Goal: Task Accomplishment & Management: Use online tool/utility

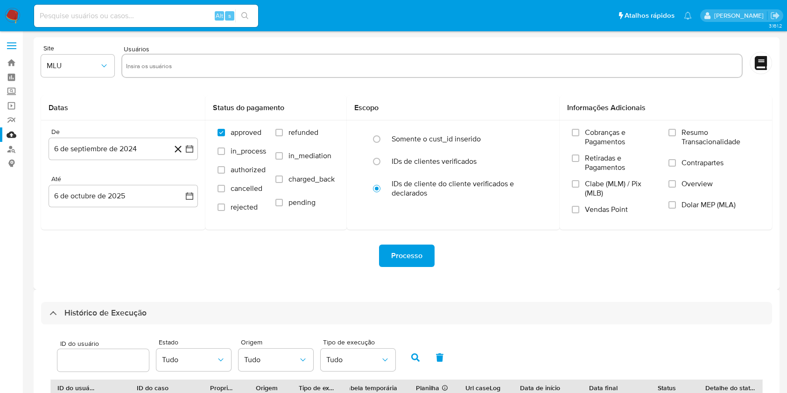
select select "10"
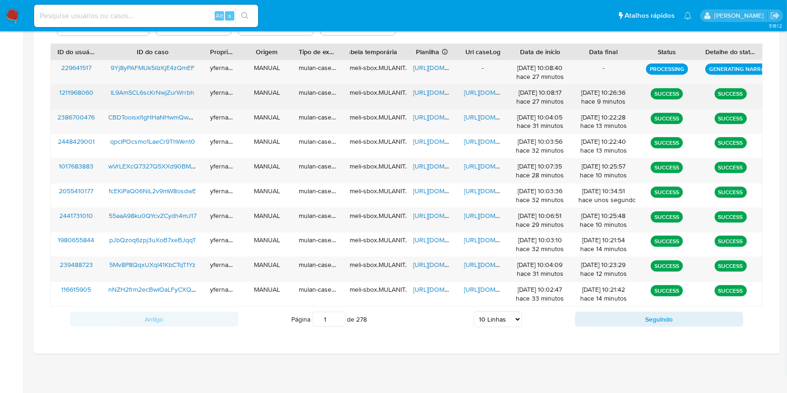
click at [442, 92] on span "https://docs.google.com/spreadsheets/d/1otBkJrbqk8q5-aVZVIJ33hdU8MgX1e_Zq5V5VjO…" at bounding box center [445, 92] width 64 height 9
click at [474, 91] on span "https://docs.google.com/document/d/1TpVMZicYOfUs553HFlgZZmwua_m6fvhvZbXZPqj7ymg…" at bounding box center [496, 92] width 64 height 9
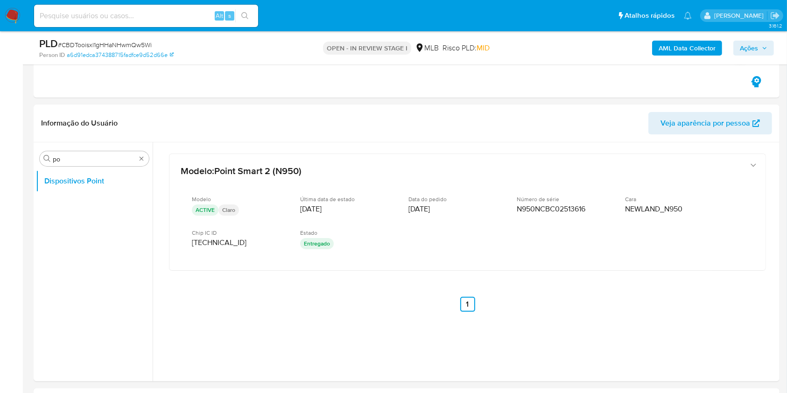
scroll to position [124, 0]
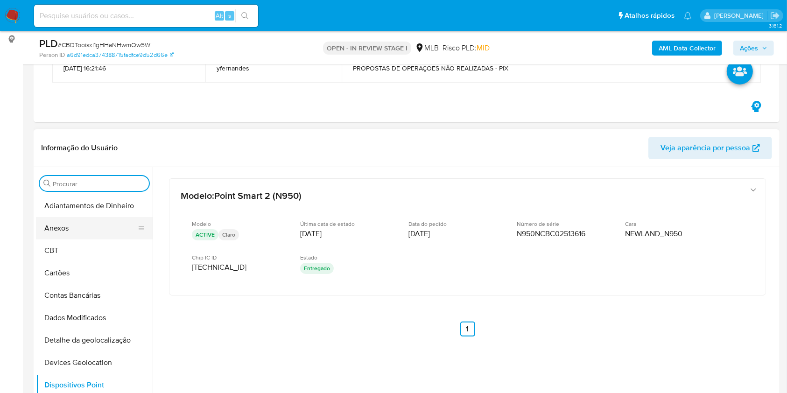
click at [88, 230] on button "Anexos" at bounding box center [90, 228] width 109 height 22
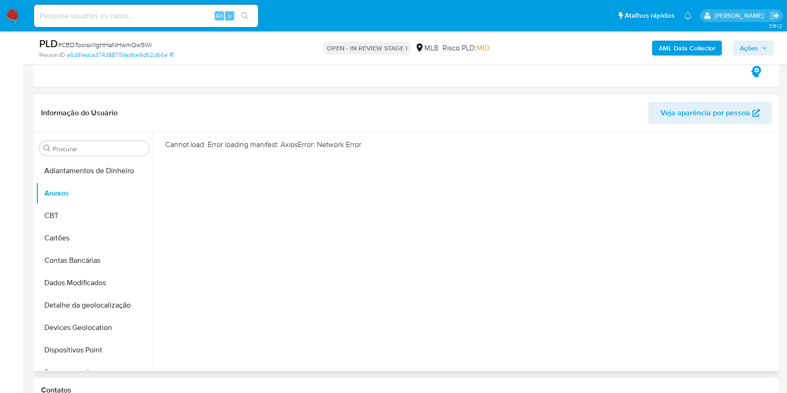
scroll to position [187, 0]
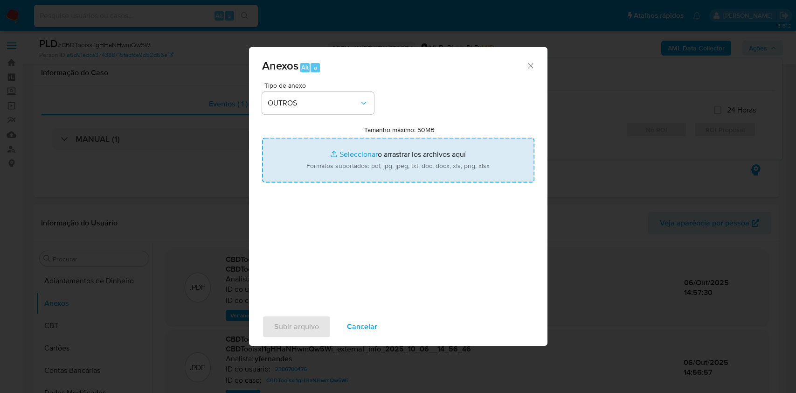
select select "10"
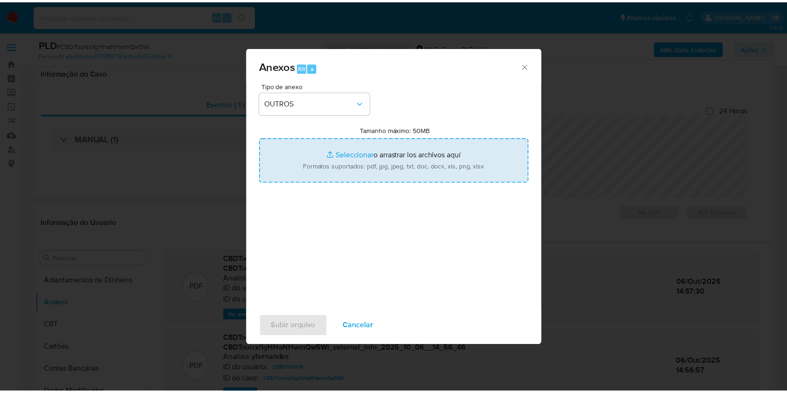
scroll to position [124, 0]
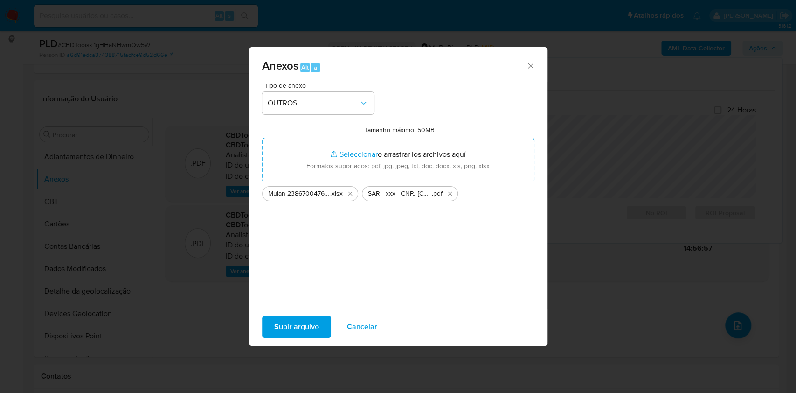
click at [303, 322] on span "Subir arquivo" at bounding box center [296, 326] width 45 height 21
click at [554, 175] on div "Anexos Alt a Tipo de anexo OUTROS Tamanho máximo: 50MB Seleccionar archivos Sel…" at bounding box center [398, 196] width 796 height 393
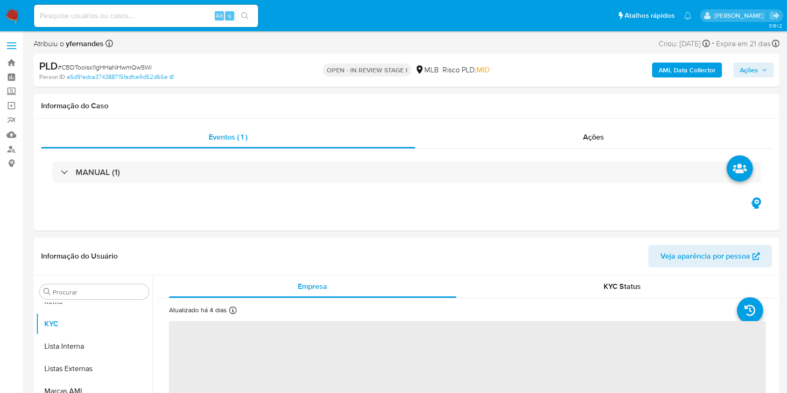
scroll to position [484, 0]
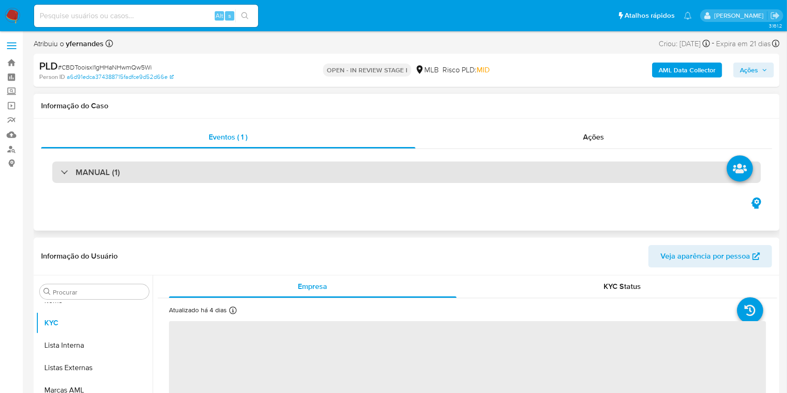
select select "10"
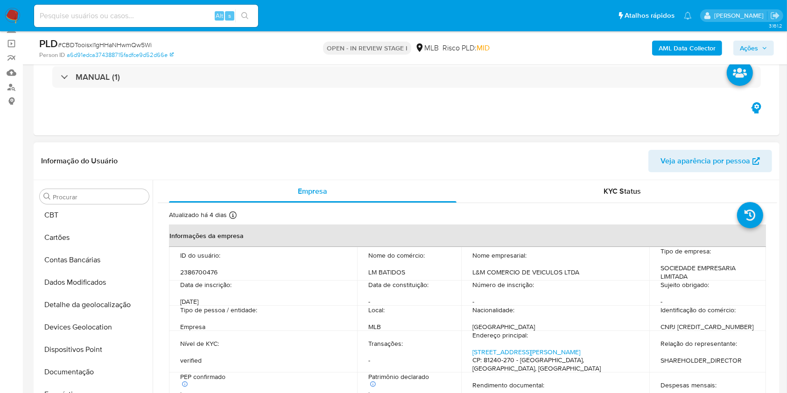
scroll to position [0, 0]
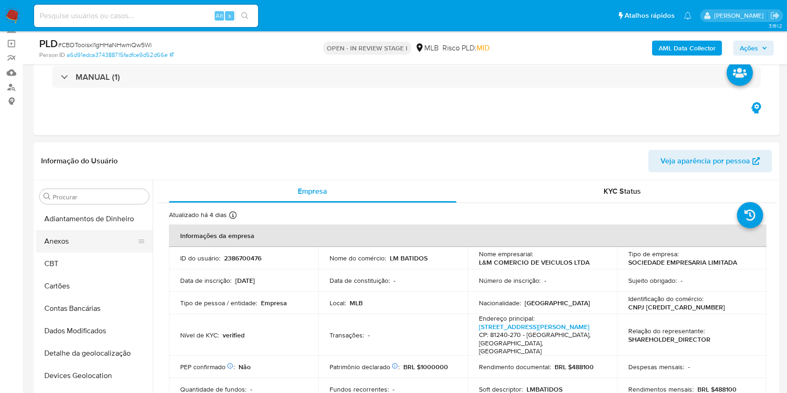
click at [66, 245] on button "Anexos" at bounding box center [90, 241] width 109 height 22
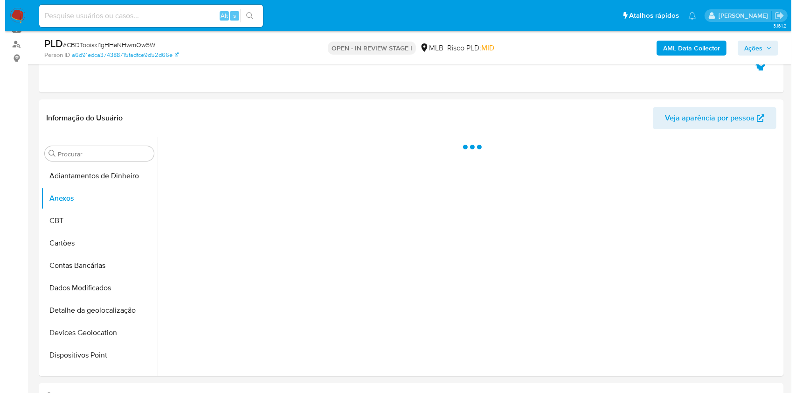
scroll to position [124, 0]
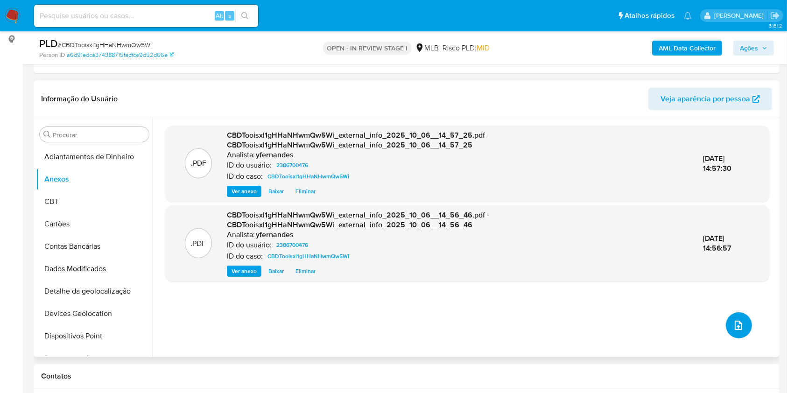
click at [732, 321] on icon "upload-file" at bounding box center [737, 325] width 11 height 11
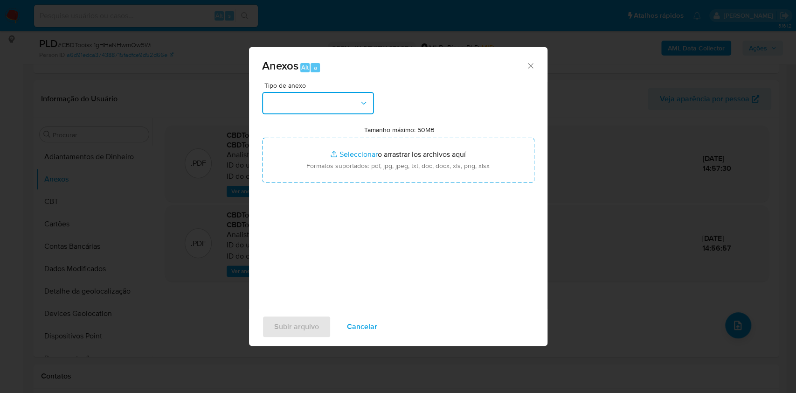
click at [322, 105] on button "button" at bounding box center [318, 103] width 112 height 22
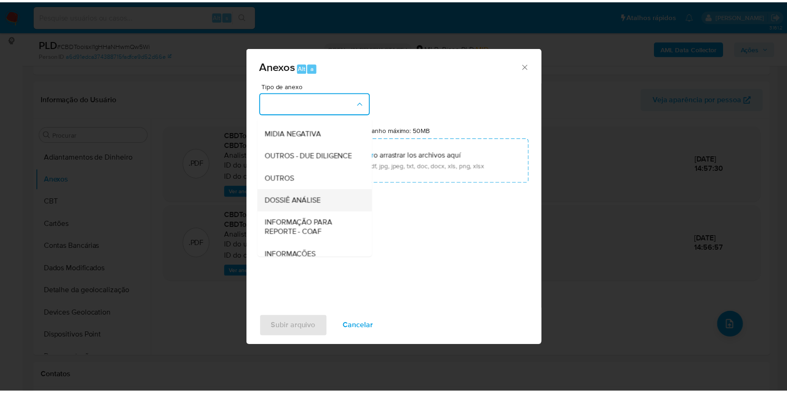
scroll to position [143, 0]
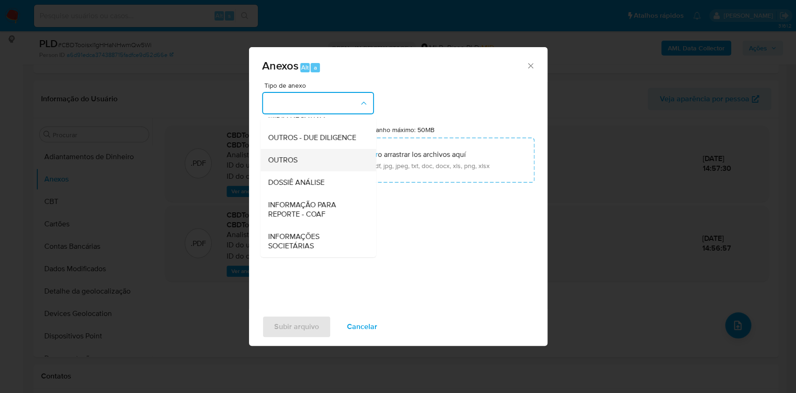
click at [287, 167] on div "OUTROS" at bounding box center [315, 160] width 95 height 22
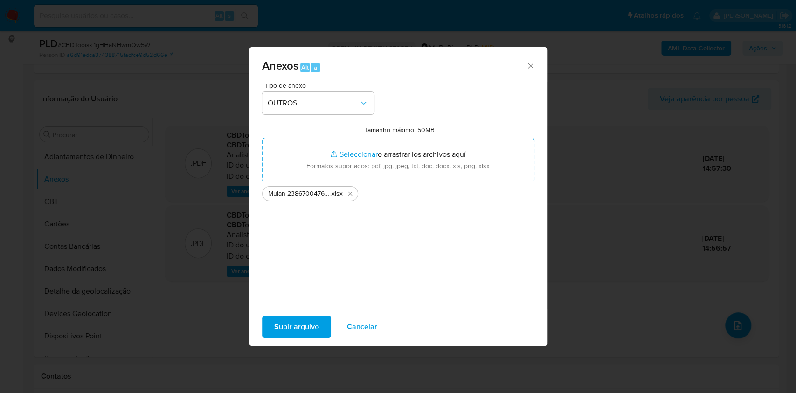
click at [302, 325] on span "Subir arquivo" at bounding box center [296, 326] width 45 height 21
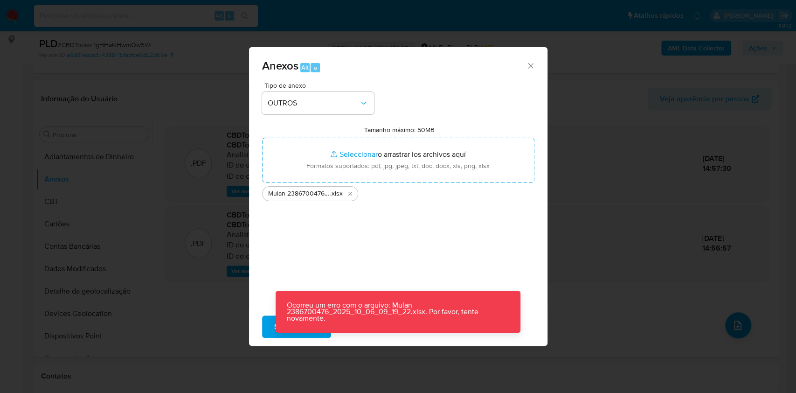
click at [619, 134] on div "Anexos Alt a Tipo de anexo OUTROS Tamanho máximo: 50MB Seleccionar archivos Sel…" at bounding box center [398, 196] width 796 height 393
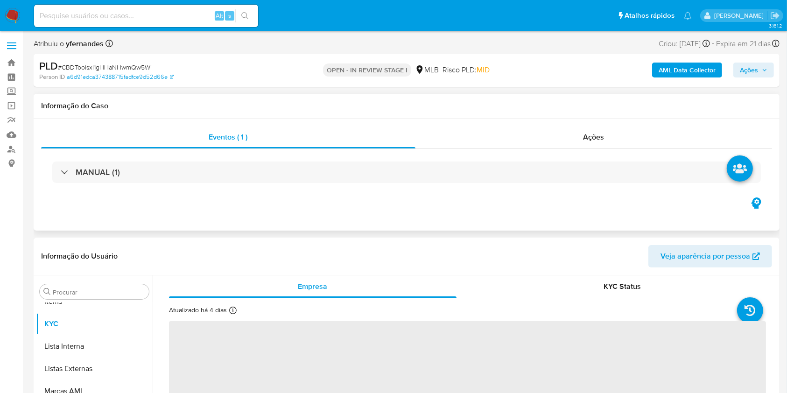
scroll to position [484, 0]
select select "10"
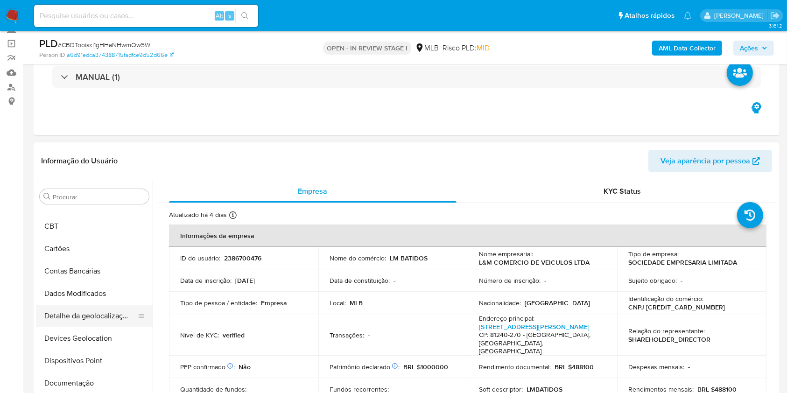
scroll to position [0, 0]
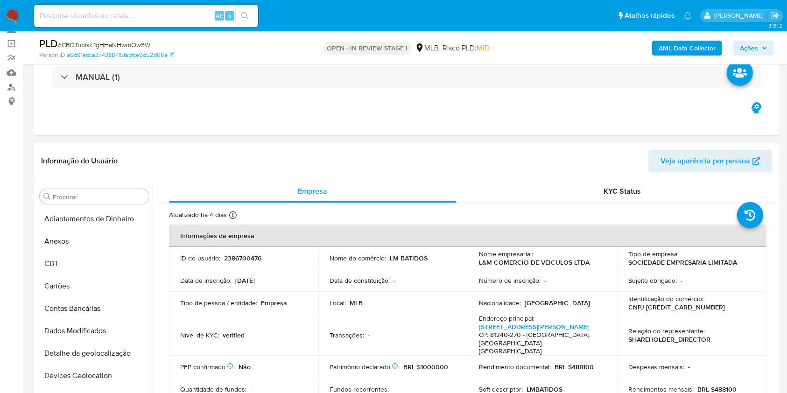
click at [74, 232] on button "Anexos" at bounding box center [94, 241] width 117 height 22
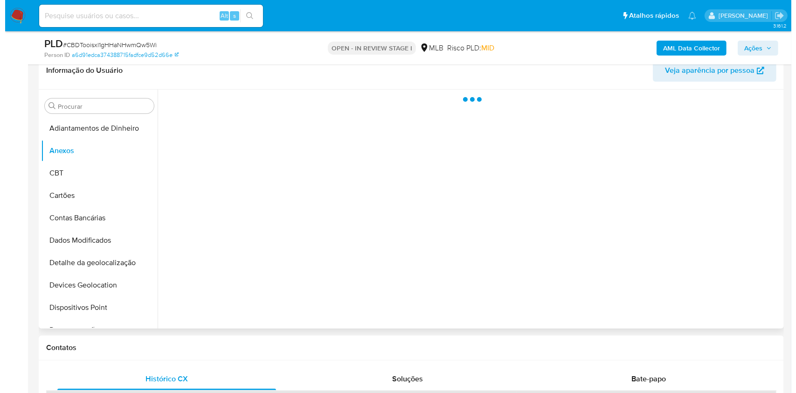
scroll to position [124, 0]
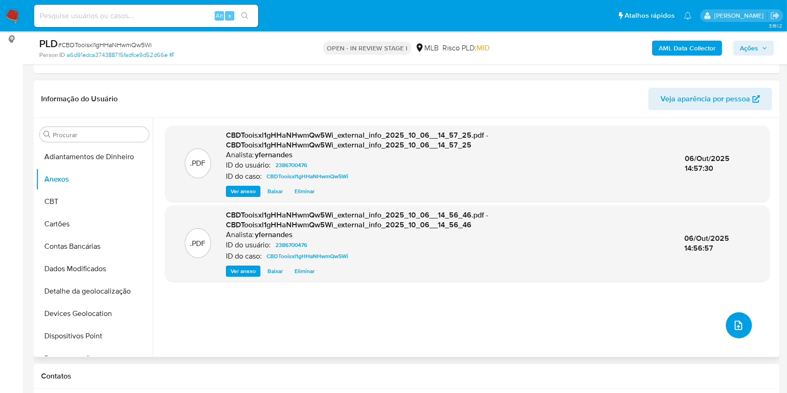
click at [735, 328] on icon "upload-file" at bounding box center [737, 325] width 11 height 11
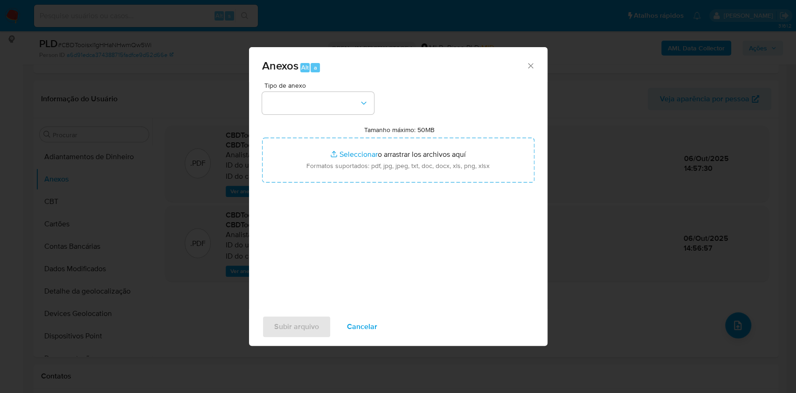
click at [320, 83] on span "Tipo de anexo" at bounding box center [321, 85] width 112 height 7
click at [308, 119] on div "Tipo de anexo Tamanho máximo: 50MB Seleccionar archivos Seleccionar o arrastrar…" at bounding box center [398, 192] width 272 height 220
click at [313, 108] on button "button" at bounding box center [318, 103] width 112 height 22
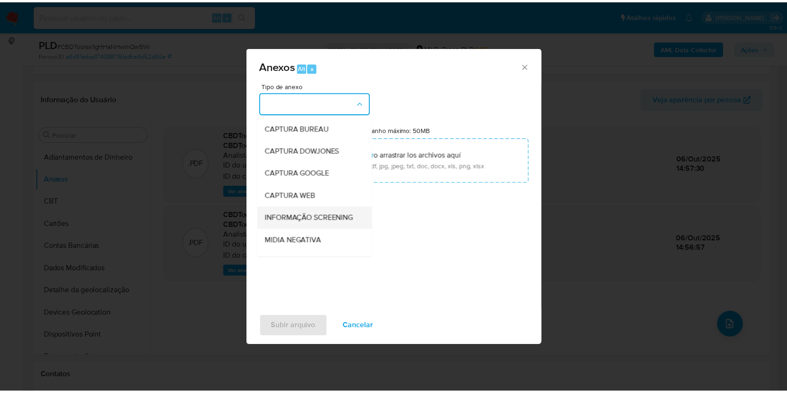
scroll to position [143, 0]
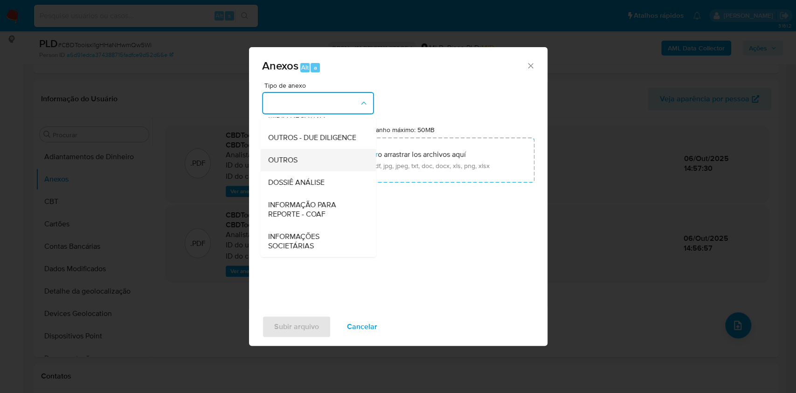
click at [306, 159] on div "OUTROS" at bounding box center [315, 160] width 95 height 22
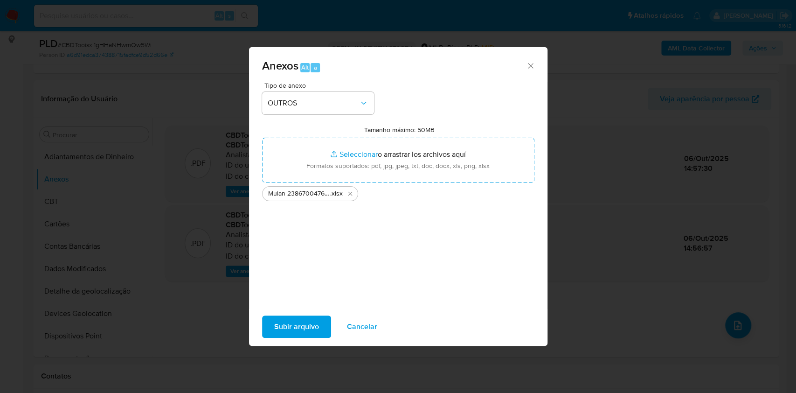
click at [310, 329] on span "Subir arquivo" at bounding box center [296, 326] width 45 height 21
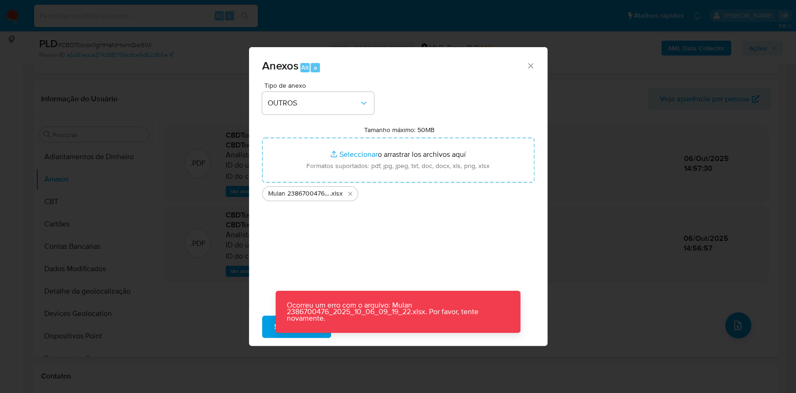
click at [625, 229] on div "Anexos Alt a Tipo de anexo OUTROS Tamanho máximo: 50MB Seleccionar archivos Sel…" at bounding box center [398, 196] width 796 height 393
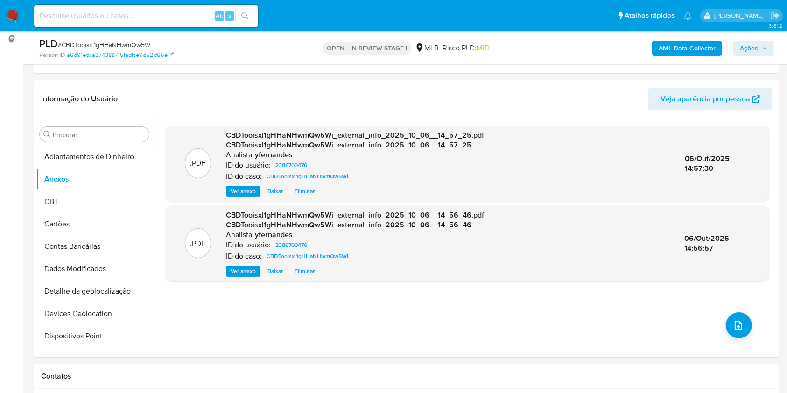
click at [659, 45] on b "AML Data Collector" at bounding box center [686, 48] width 57 height 15
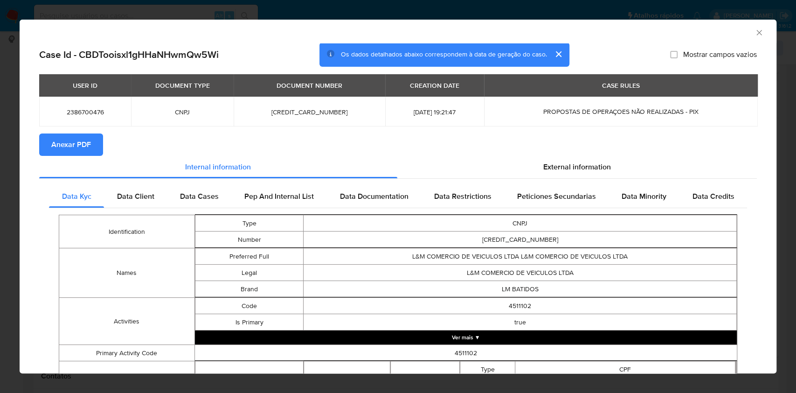
click at [93, 144] on button "Anexar PDF" at bounding box center [71, 144] width 64 height 22
click at [547, 169] on span "External information" at bounding box center [578, 166] width 68 height 11
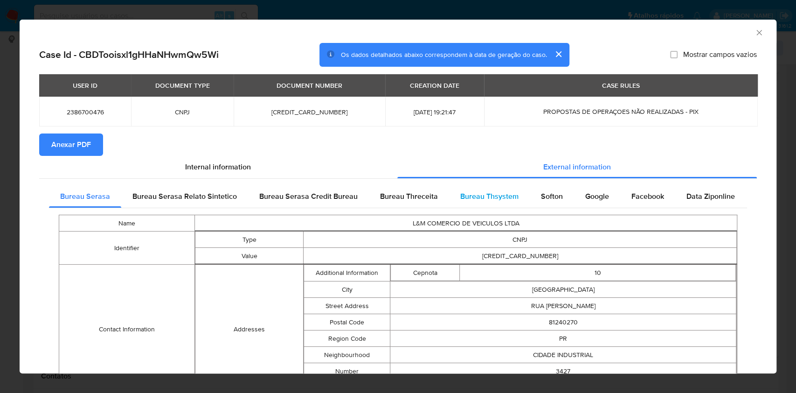
click at [487, 193] on span "Bureau Thsystem" at bounding box center [489, 196] width 58 height 11
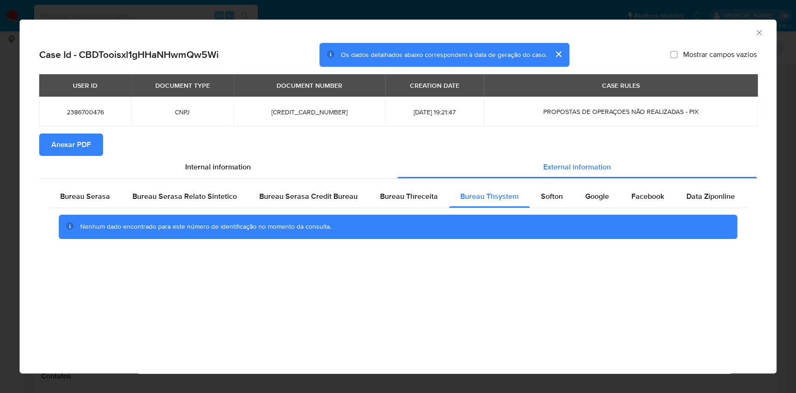
click at [0, 207] on div "AML Data Collector Case Id - CBDTooisxl1gHHaNHwmQw5Wi Os dados detalhados abaix…" at bounding box center [398, 196] width 796 height 393
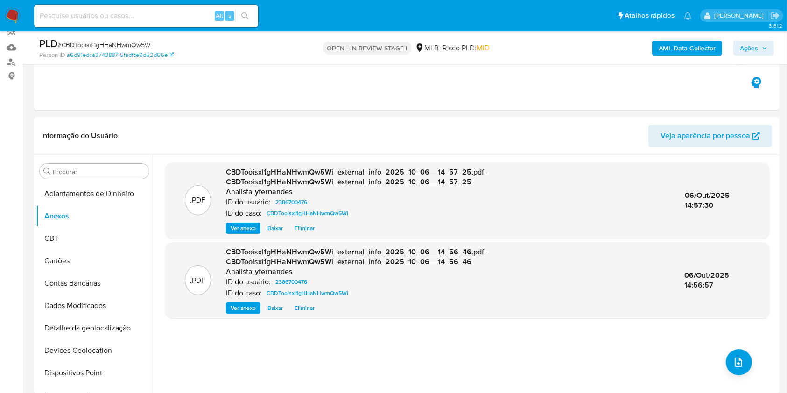
scroll to position [62, 0]
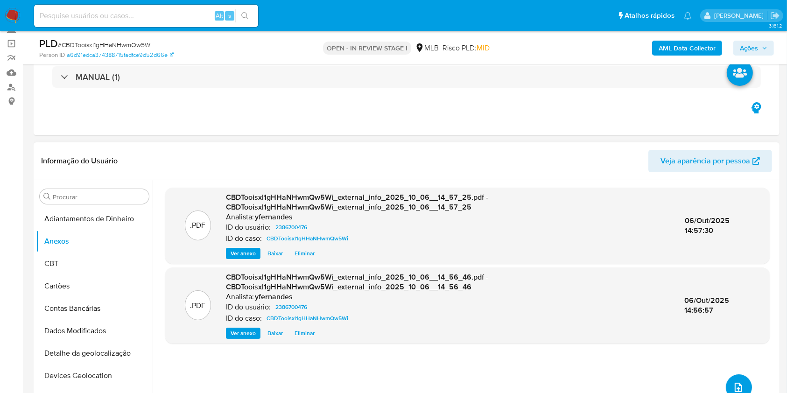
click at [739, 391] on span "upload-file" at bounding box center [737, 387] width 11 height 11
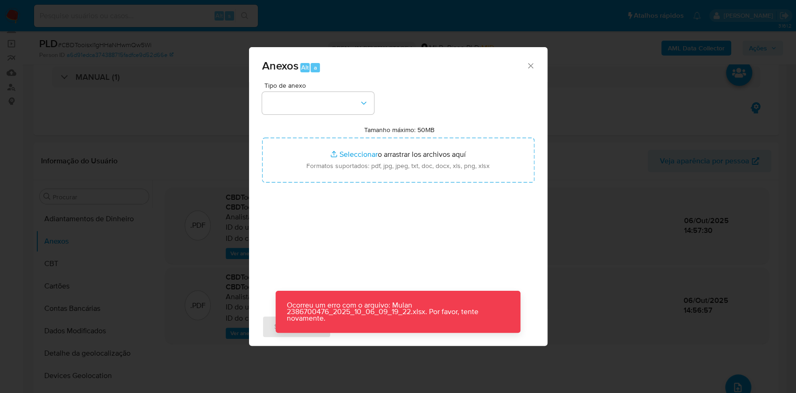
click at [289, 86] on span "Tipo de anexo" at bounding box center [321, 85] width 112 height 7
click at [530, 63] on icon "Cerrar" at bounding box center [530, 65] width 9 height 9
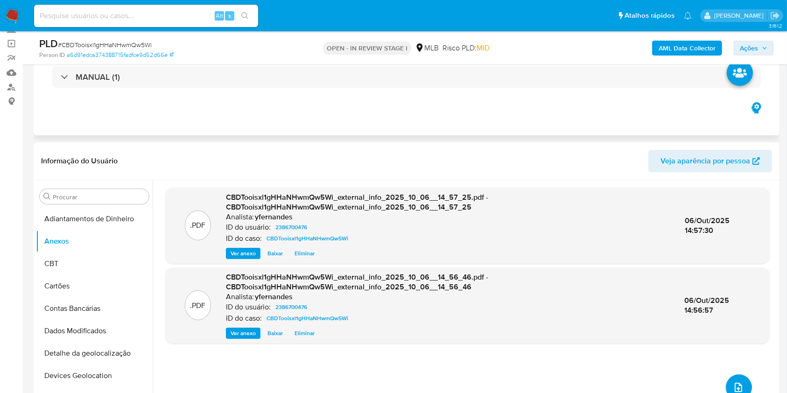
scroll to position [112, 0]
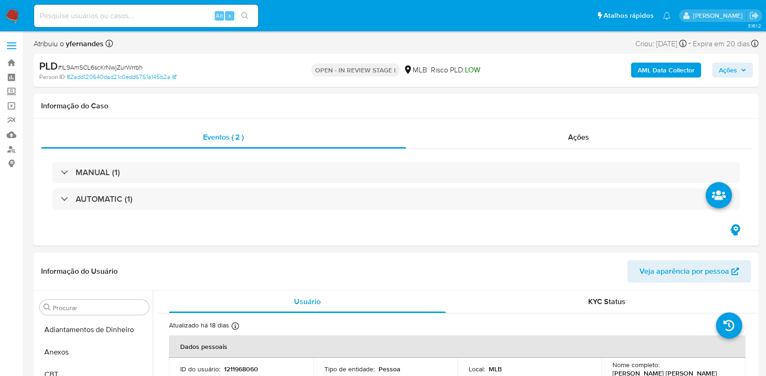
select select "10"
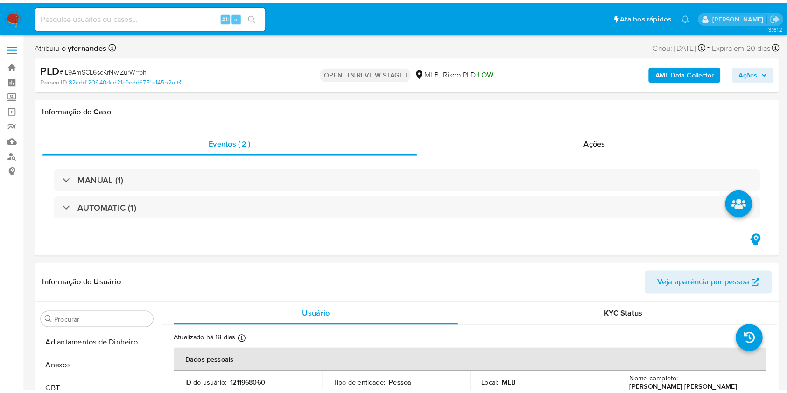
scroll to position [484, 0]
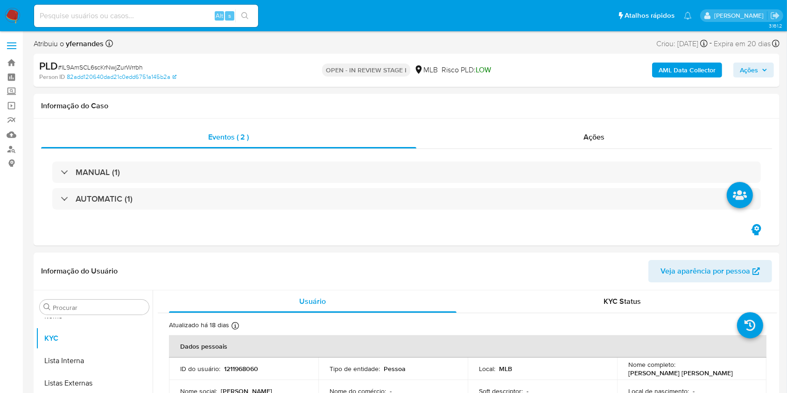
click at [97, 69] on span "# IL9AmSCL6scKrNwjZurWrrbh" at bounding box center [100, 67] width 85 height 9
copy span "IL9AmSCL6scKrNwjZurWrrbh"
click at [94, 69] on span "# IL9AmSCL6scKrNwjZurWrrbh" at bounding box center [100, 67] width 85 height 9
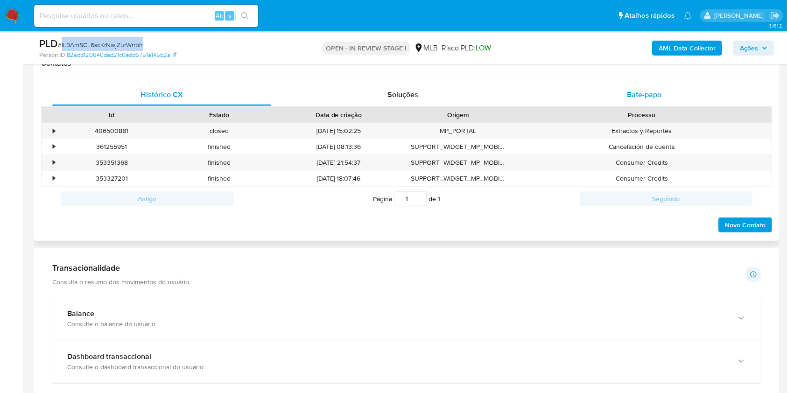
scroll to position [435, 0]
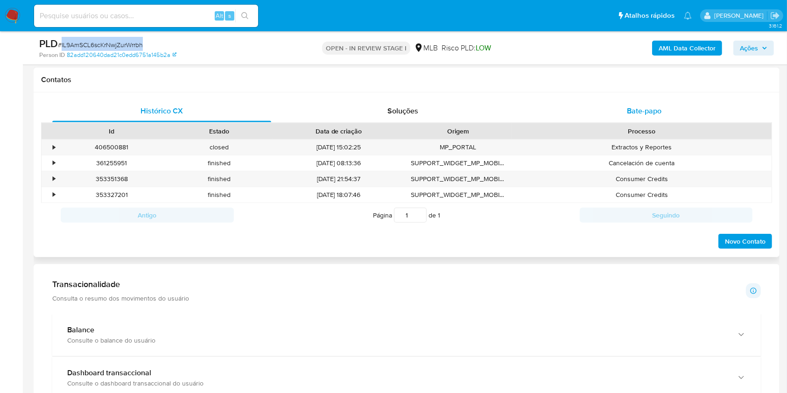
click at [635, 102] on div "Bate-papo" at bounding box center [644, 111] width 219 height 22
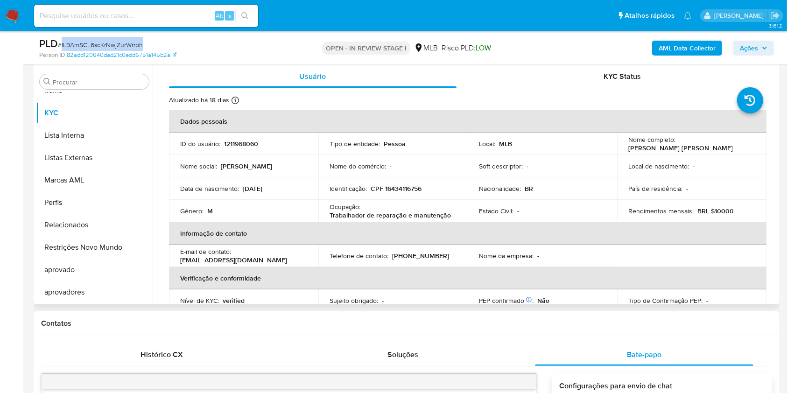
scroll to position [187, 0]
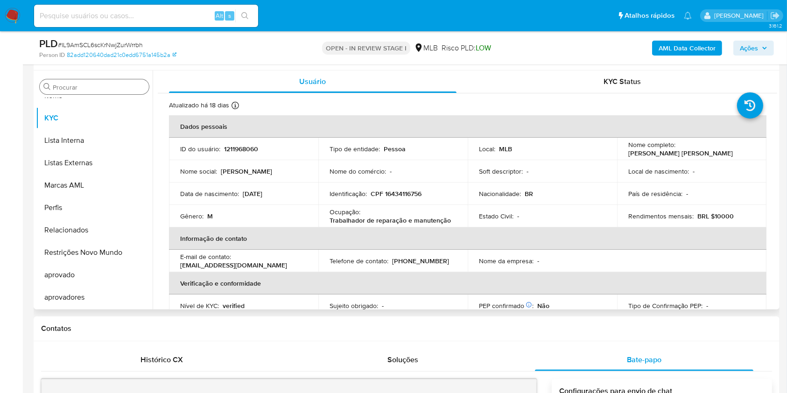
click at [94, 94] on div "Procurar" at bounding box center [94, 86] width 109 height 15
click at [83, 88] on input "Procurar" at bounding box center [99, 87] width 92 height 8
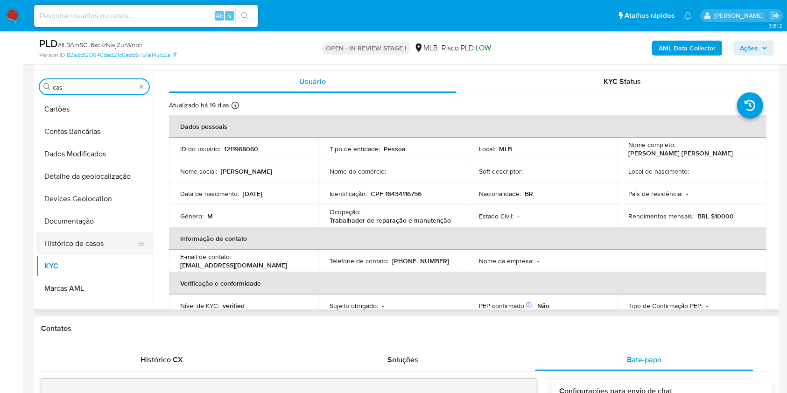
scroll to position [0, 0]
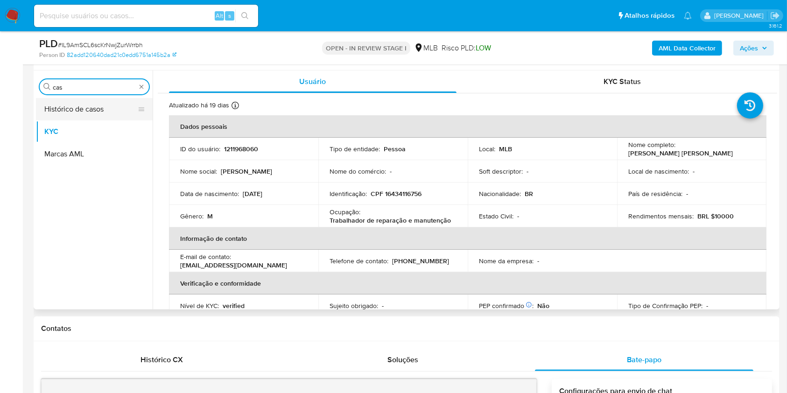
click at [68, 113] on button "Histórico de casos" at bounding box center [90, 109] width 109 height 22
click at [75, 98] on button "Histórico de casos" at bounding box center [90, 109] width 109 height 22
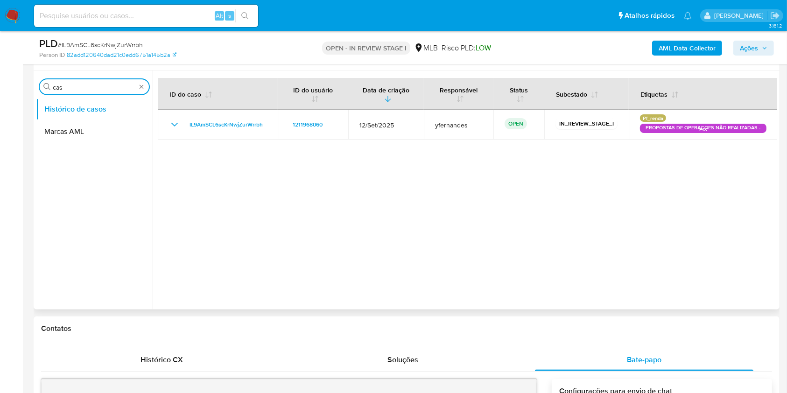
click at [71, 90] on input "cas" at bounding box center [94, 87] width 83 height 8
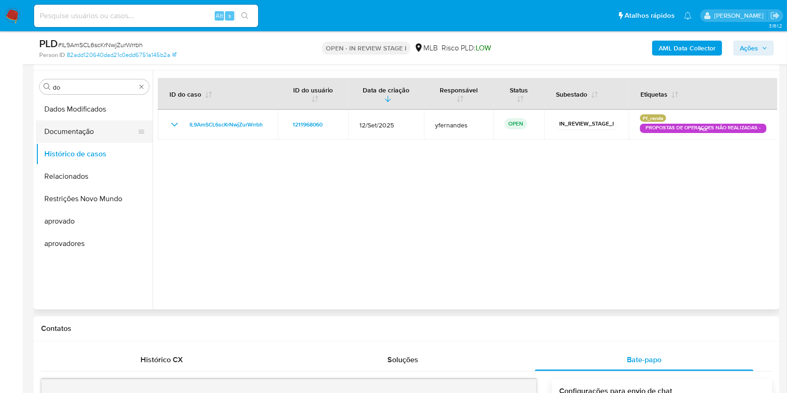
click at [64, 129] on button "Documentação" at bounding box center [90, 131] width 109 height 22
click at [52, 129] on button "Documentação" at bounding box center [90, 131] width 109 height 22
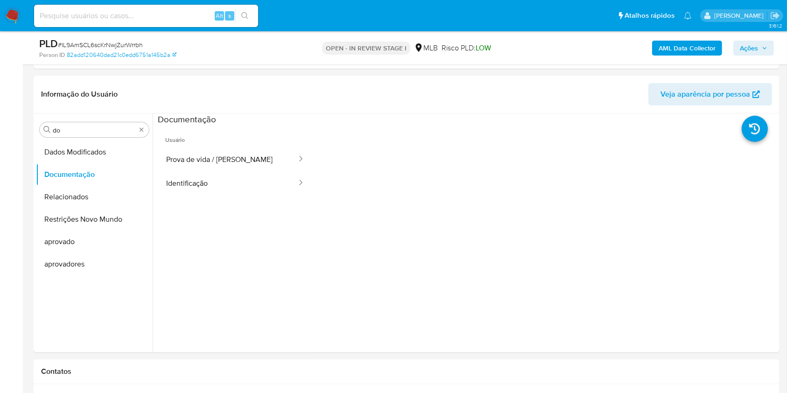
scroll to position [124, 0]
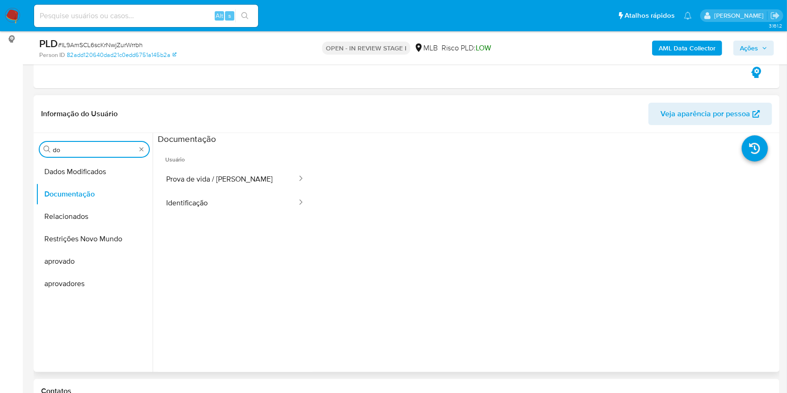
click at [72, 147] on input "do" at bounding box center [94, 150] width 83 height 8
click at [67, 152] on input "ge" at bounding box center [94, 150] width 83 height 8
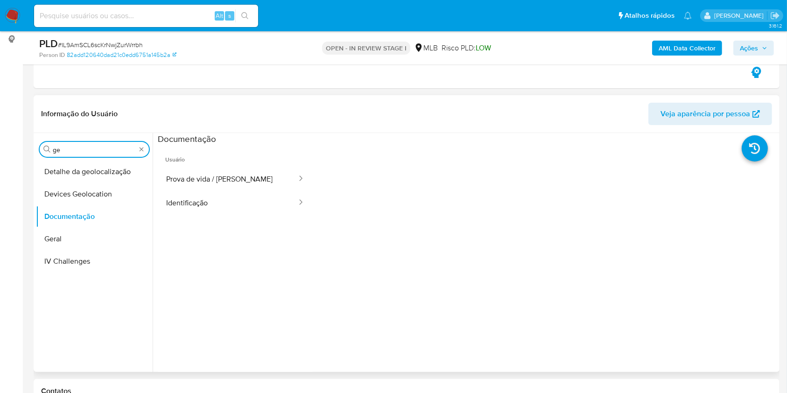
click at [67, 152] on input "ge" at bounding box center [94, 150] width 83 height 8
click at [64, 194] on button "KYC" at bounding box center [94, 194] width 117 height 22
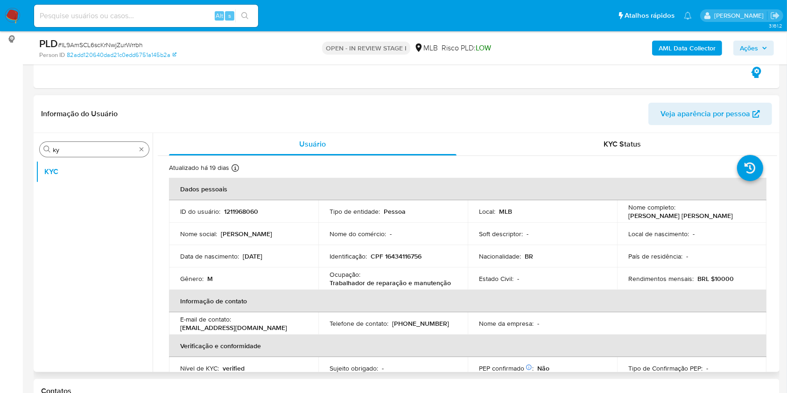
click at [58, 146] on input "ky" at bounding box center [94, 150] width 83 height 8
click at [102, 152] on input "ky" at bounding box center [94, 150] width 83 height 8
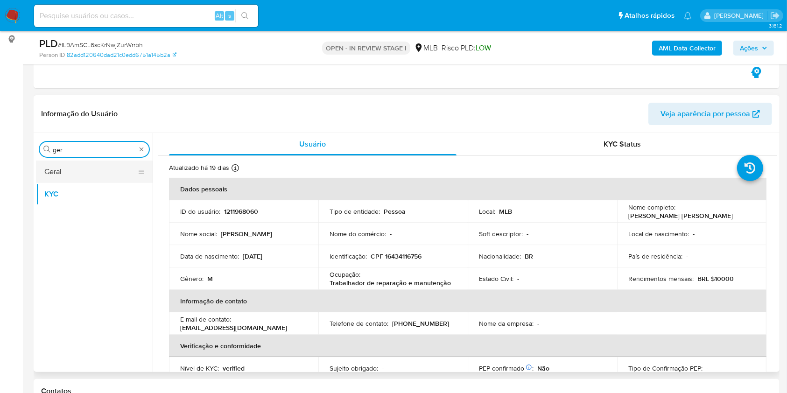
type input "ger"
click at [69, 172] on button "Geral" at bounding box center [90, 171] width 109 height 22
click at [75, 179] on button "Geral" at bounding box center [90, 171] width 109 height 22
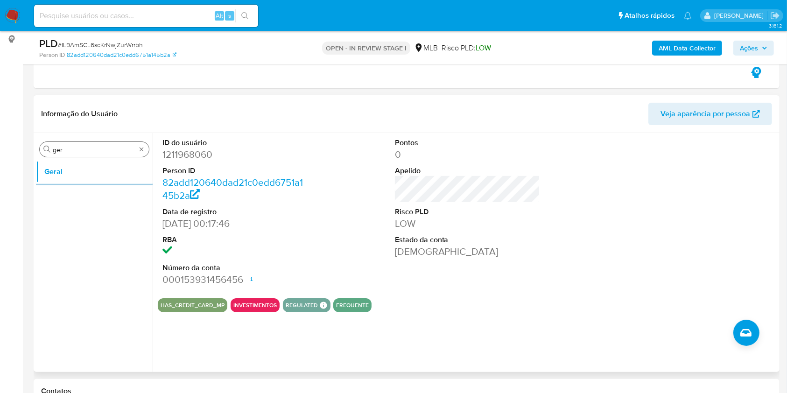
click at [68, 146] on input "ger" at bounding box center [94, 150] width 83 height 8
click at [88, 142] on div "Procurar ger" at bounding box center [94, 149] width 109 height 15
click at [60, 148] on input "ger" at bounding box center [94, 150] width 83 height 8
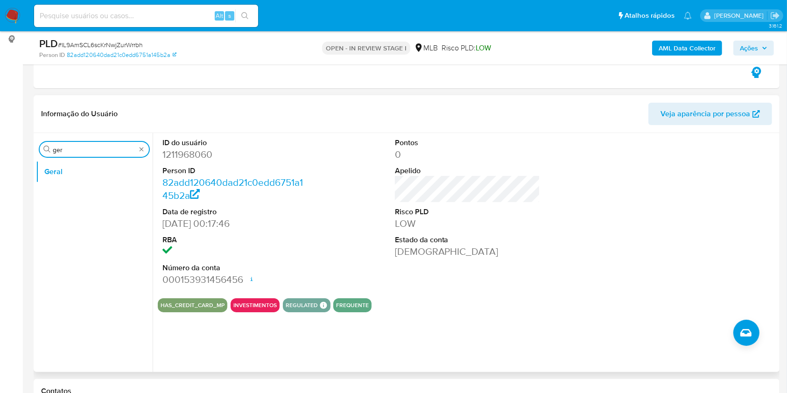
click at [60, 148] on input "ger" at bounding box center [94, 150] width 83 height 8
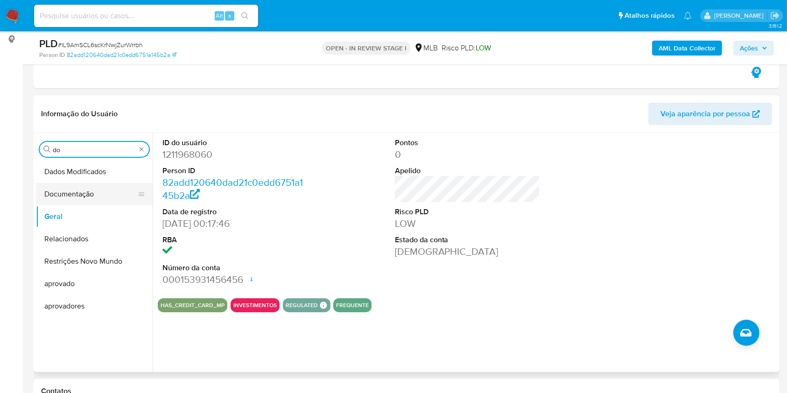
click at [91, 193] on button "Documentação" at bounding box center [90, 194] width 109 height 22
click at [82, 190] on button "Documentação" at bounding box center [90, 194] width 109 height 22
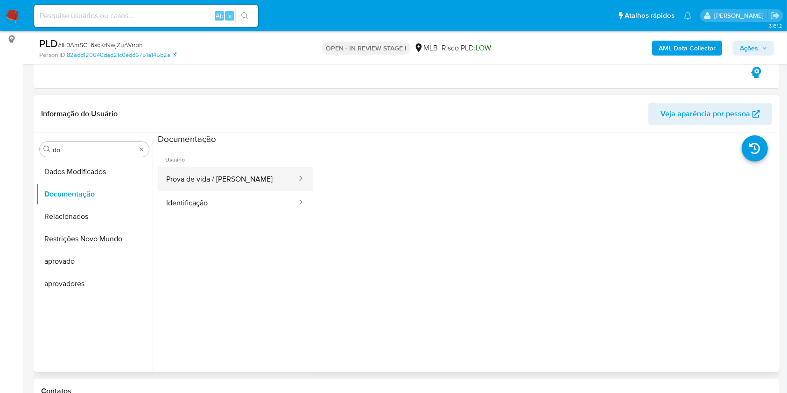
click at [203, 169] on button "Prova de vida / Selfie" at bounding box center [228, 179] width 140 height 24
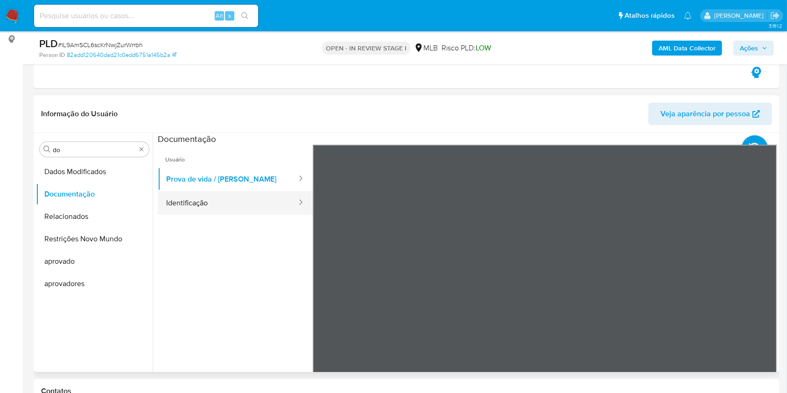
click at [220, 201] on button "Identificação" at bounding box center [228, 203] width 140 height 24
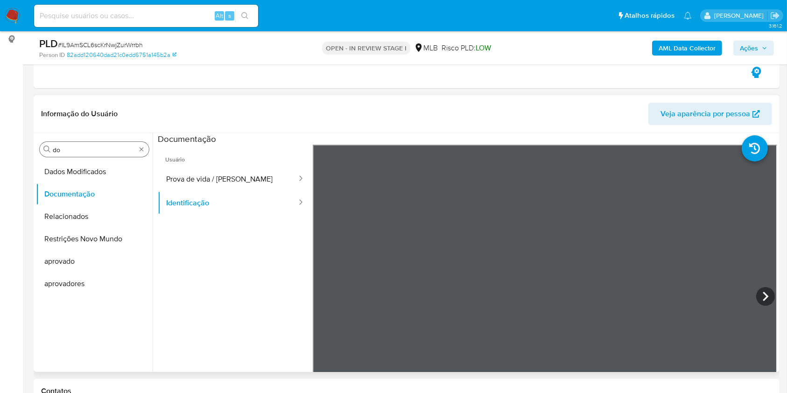
click at [65, 146] on input "do" at bounding box center [94, 150] width 83 height 8
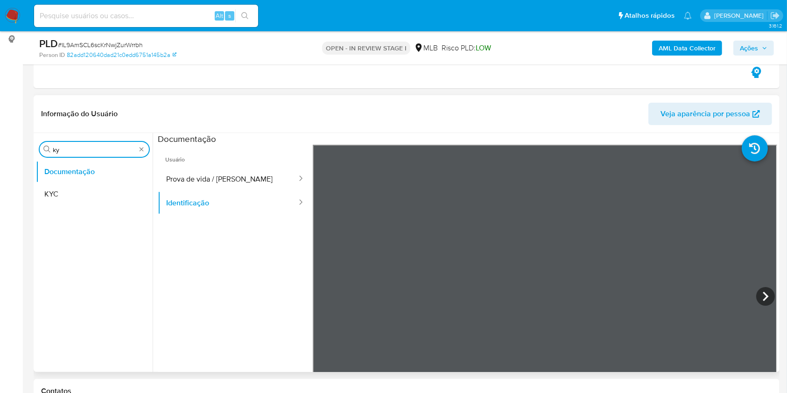
type input "ky"
click at [37, 222] on ul "Documentação KYC" at bounding box center [94, 265] width 117 height 210
click at [56, 194] on button "KYC" at bounding box center [94, 194] width 117 height 22
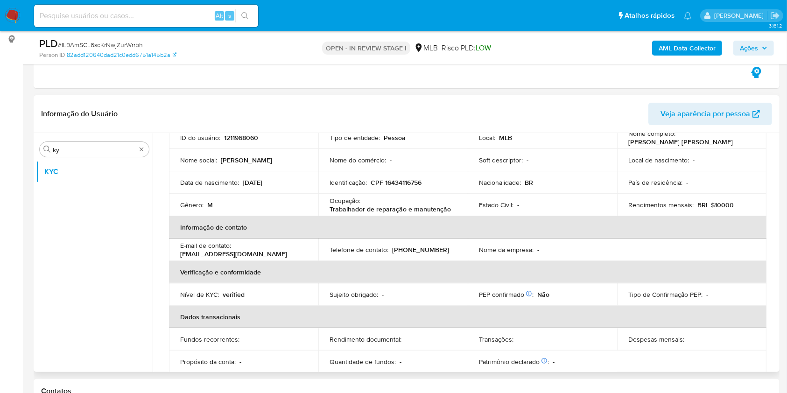
scroll to position [68, 0]
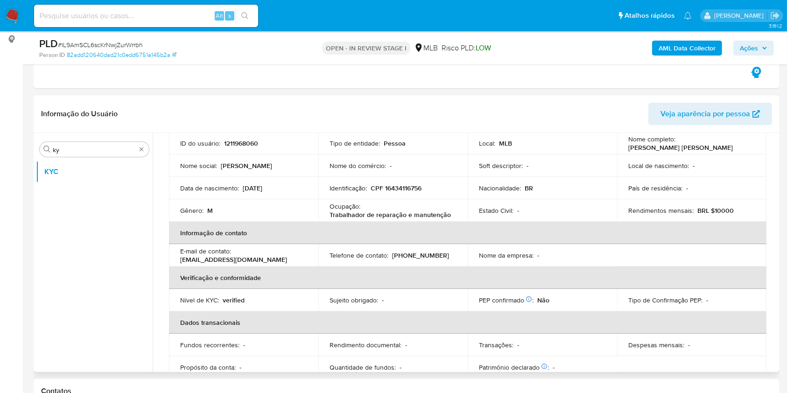
click at [348, 222] on th "Informação de contato" at bounding box center [467, 233] width 597 height 22
click at [340, 210] on p "Trabalhador de reparação e manutenção" at bounding box center [389, 214] width 121 height 8
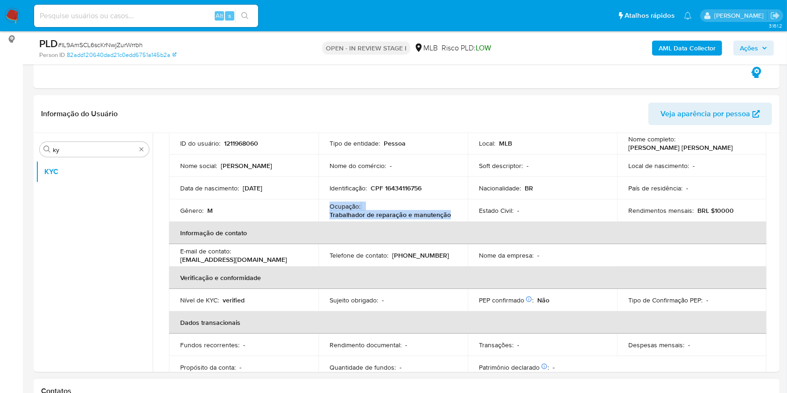
copy div "Ocupação : Trabalhador de reparação e manutenção"
click at [368, 222] on th "Informação de contato" at bounding box center [467, 233] width 597 height 22
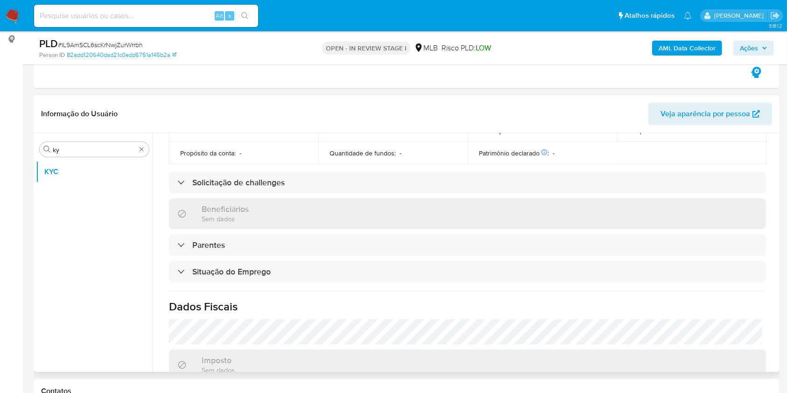
scroll to position [397, 0]
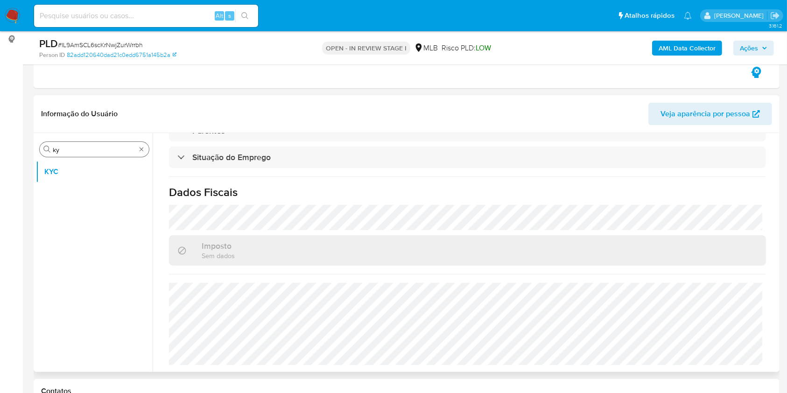
click at [69, 142] on div "Procurar ky" at bounding box center [94, 149] width 109 height 15
click at [59, 152] on input "ky" at bounding box center [94, 150] width 83 height 8
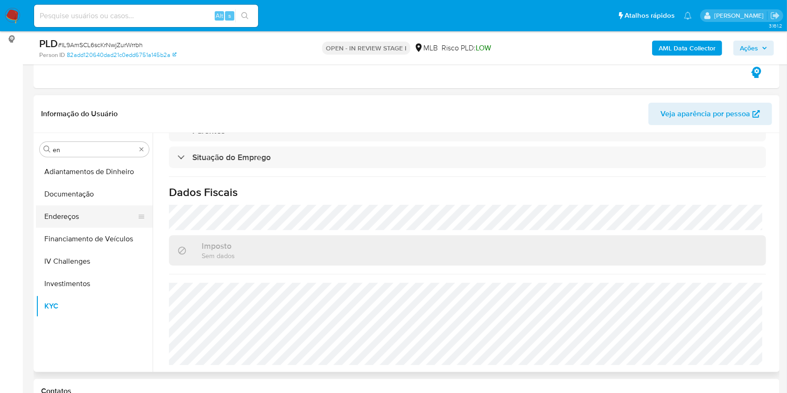
click at [89, 210] on button "Endereços" at bounding box center [90, 216] width 109 height 22
click at [62, 212] on button "Endereços" at bounding box center [90, 216] width 109 height 22
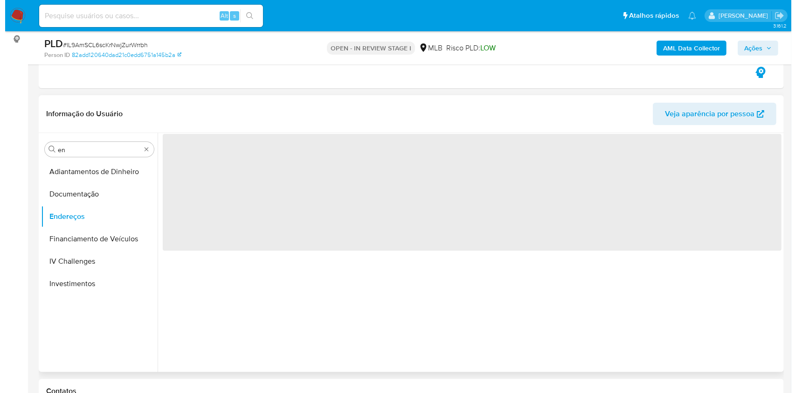
scroll to position [0, 0]
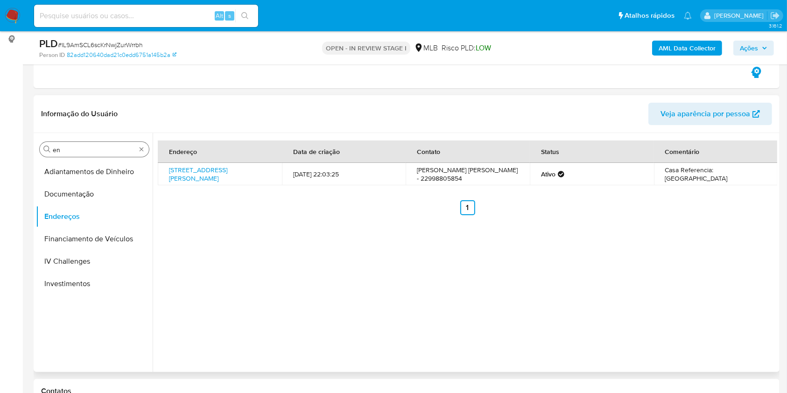
click at [66, 150] on input "en" at bounding box center [94, 150] width 83 height 8
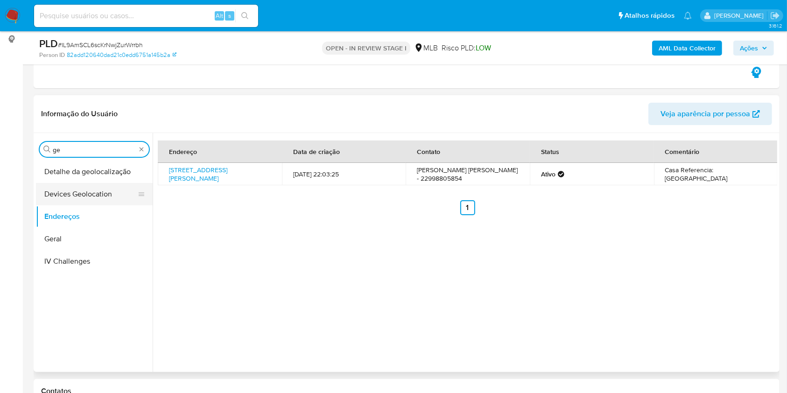
type input "ge"
click at [65, 183] on button "Devices Geolocation" at bounding box center [90, 194] width 109 height 22
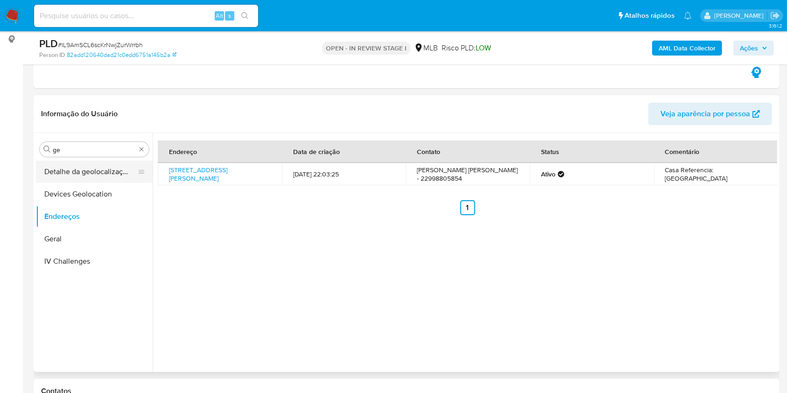
click at [68, 166] on button "Detalhe da geolocalização" at bounding box center [90, 171] width 109 height 22
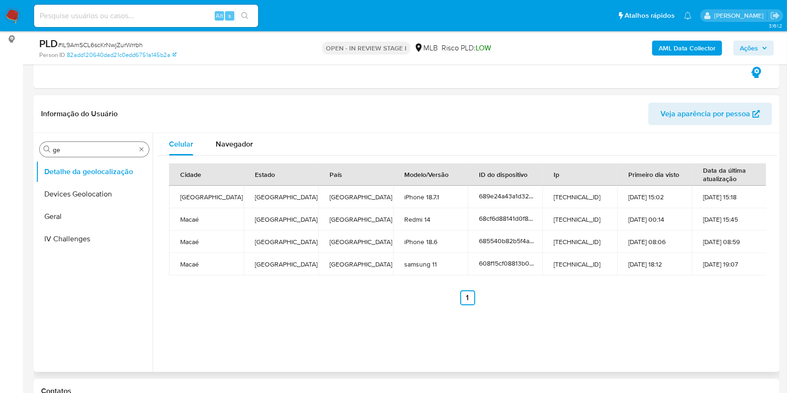
click at [74, 142] on div "Procurar ge" at bounding box center [94, 149] width 109 height 15
click at [63, 146] on input "ge" at bounding box center [94, 150] width 83 height 8
drag, startPoint x: 63, startPoint y: 145, endPoint x: 63, endPoint y: 151, distance: 6.5
click at [63, 146] on input "ge" at bounding box center [94, 150] width 83 height 8
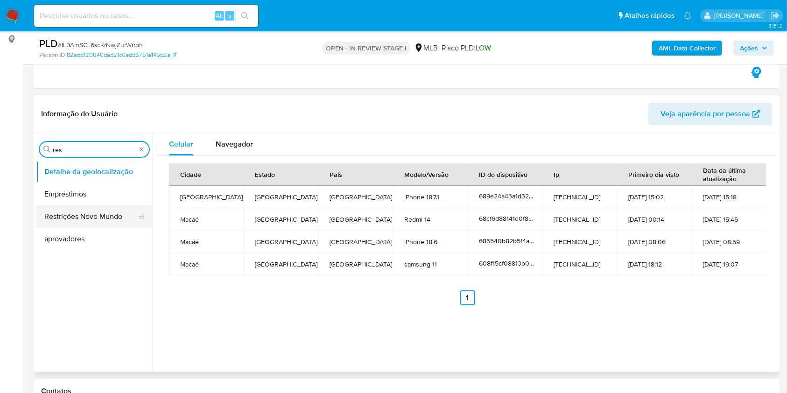
type input "res"
click at [64, 210] on button "Restrições Novo Mundo" at bounding box center [90, 216] width 109 height 22
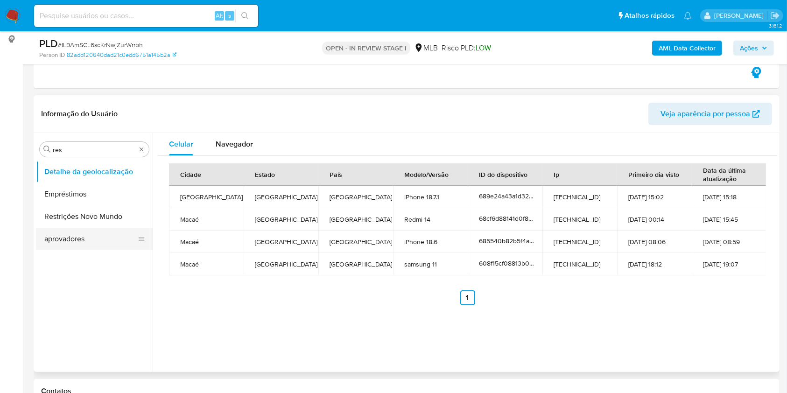
click at [49, 209] on button "Restrições Novo Mundo" at bounding box center [94, 216] width 117 height 22
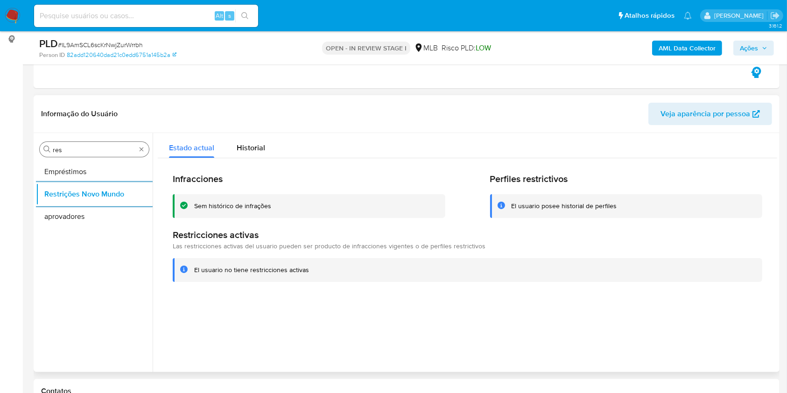
click at [62, 147] on input "res" at bounding box center [94, 150] width 83 height 8
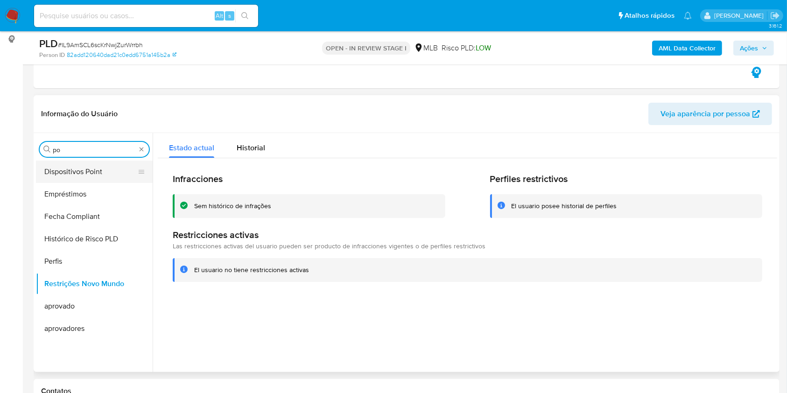
type input "po"
click at [60, 176] on button "Dispositivos Point" at bounding box center [90, 171] width 109 height 22
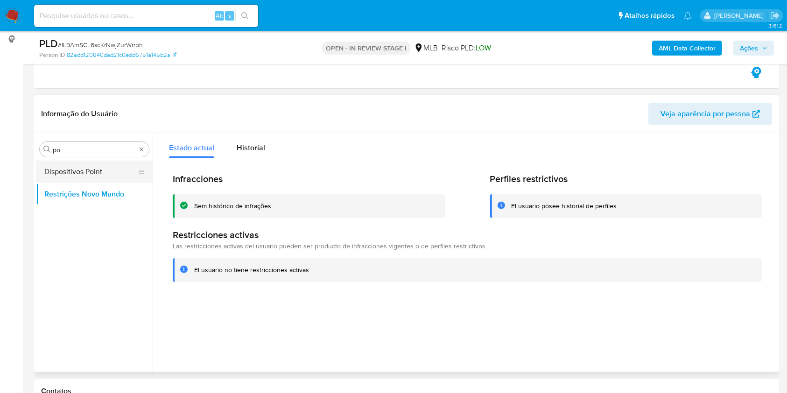
click at [78, 170] on button "Dispositivos Point" at bounding box center [90, 171] width 109 height 22
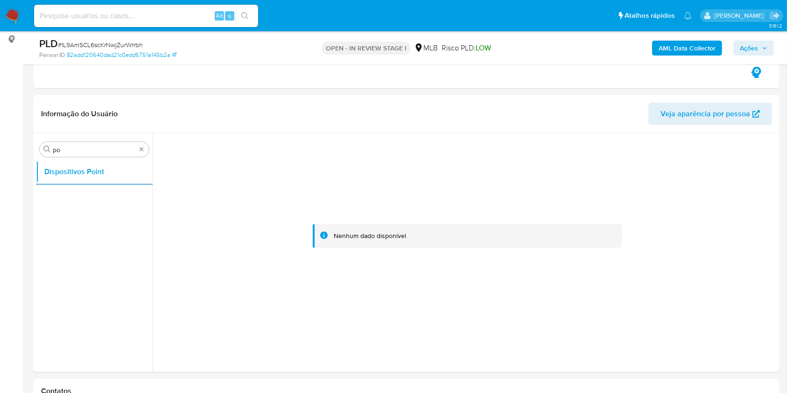
click at [694, 45] on b "AML Data Collector" at bounding box center [686, 48] width 57 height 15
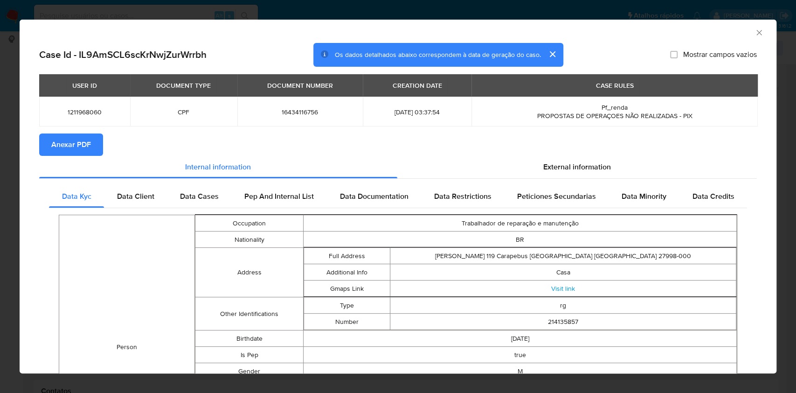
click at [70, 140] on span "Anexar PDF" at bounding box center [71, 144] width 40 height 21
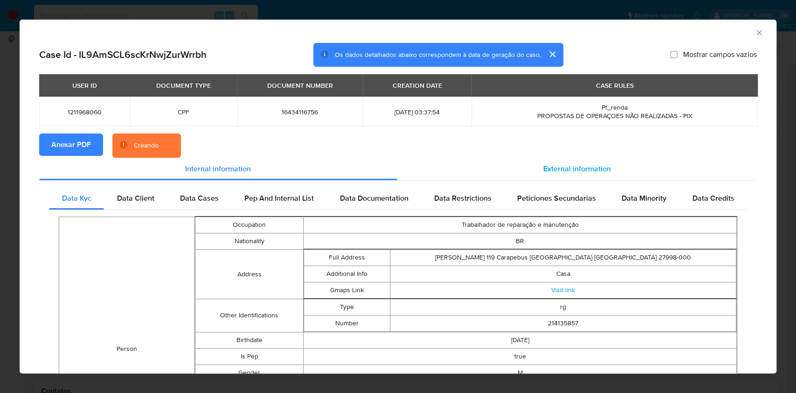
click at [570, 162] on div "External information" at bounding box center [578, 169] width 360 height 22
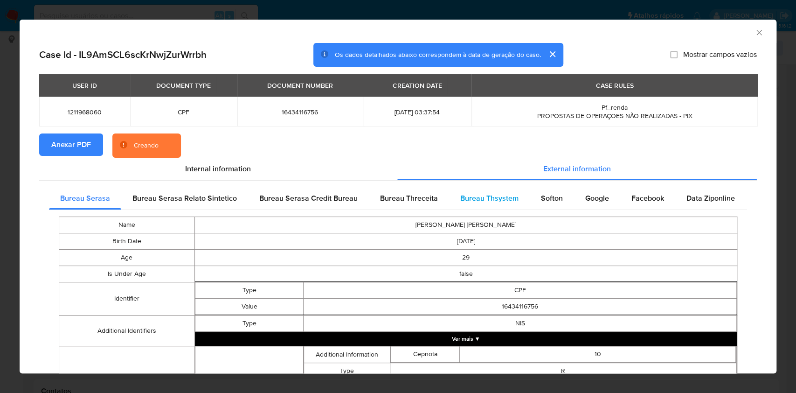
drag, startPoint x: 558, startPoint y: 189, endPoint x: 509, endPoint y: 200, distance: 49.6
click at [558, 190] on div "Softon" at bounding box center [552, 198] width 44 height 22
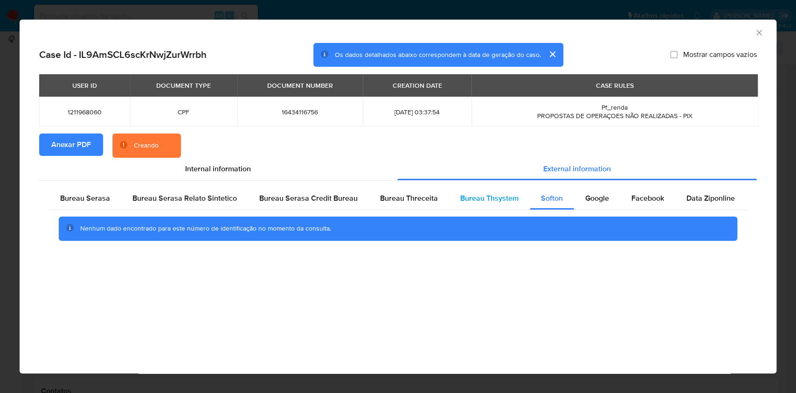
click at [506, 200] on span "Bureau Thsystem" at bounding box center [489, 198] width 58 height 11
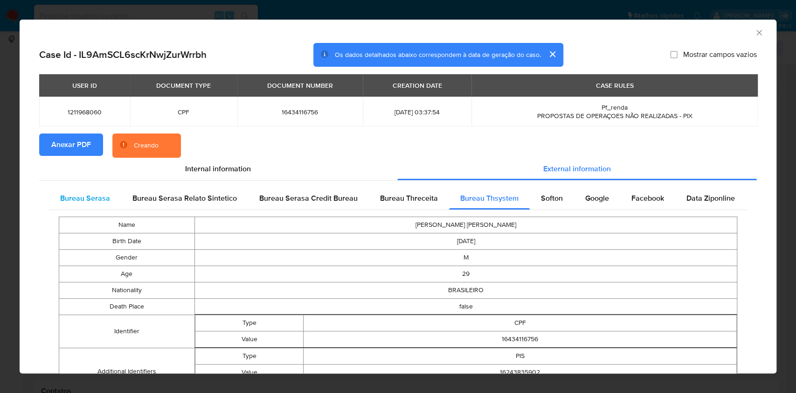
click at [94, 207] on div "Bureau Serasa" at bounding box center [85, 198] width 72 height 22
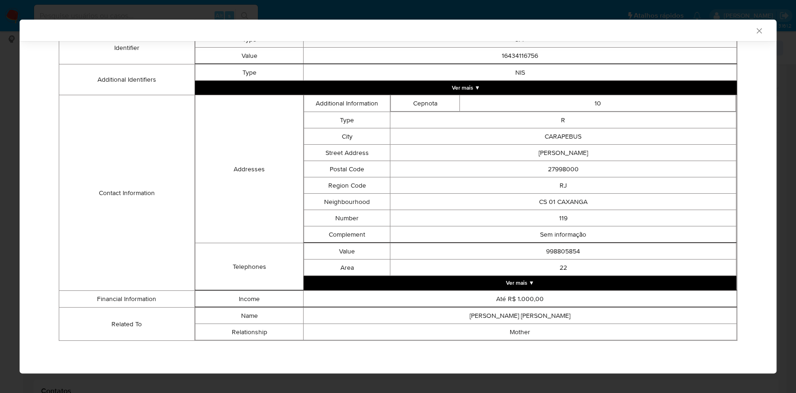
scroll to position [246, 0]
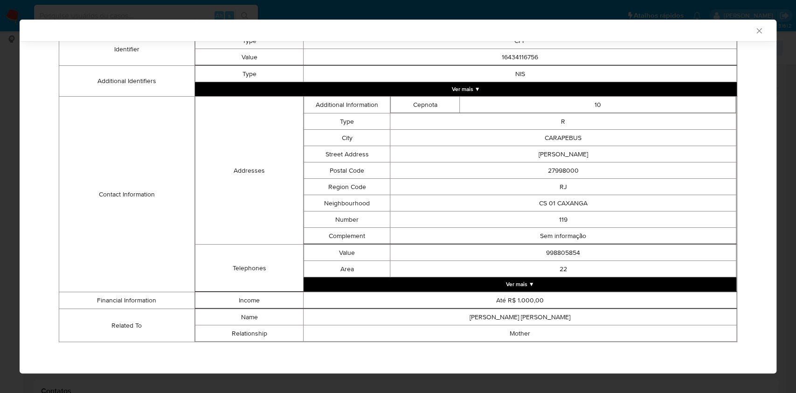
click at [0, 285] on div "AML Data Collector Case Id - IL9AmSCL6scKrNwjZurWrrbh Os dados detalhados abaix…" at bounding box center [398, 196] width 796 height 393
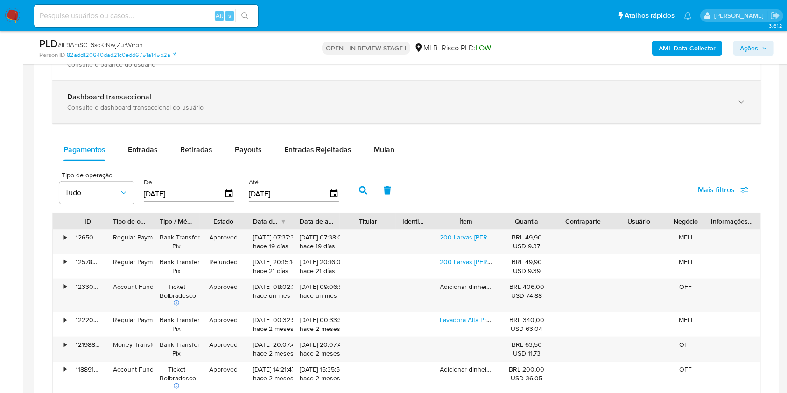
scroll to position [871, 0]
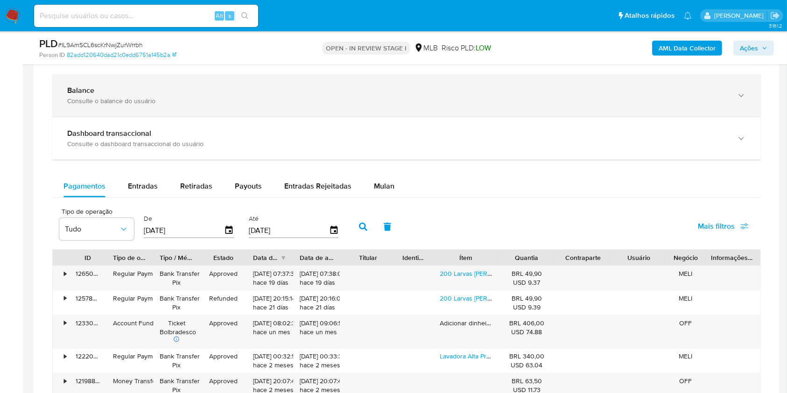
click at [123, 84] on div "Balance Consulte o balance do usuário" at bounding box center [406, 95] width 708 height 42
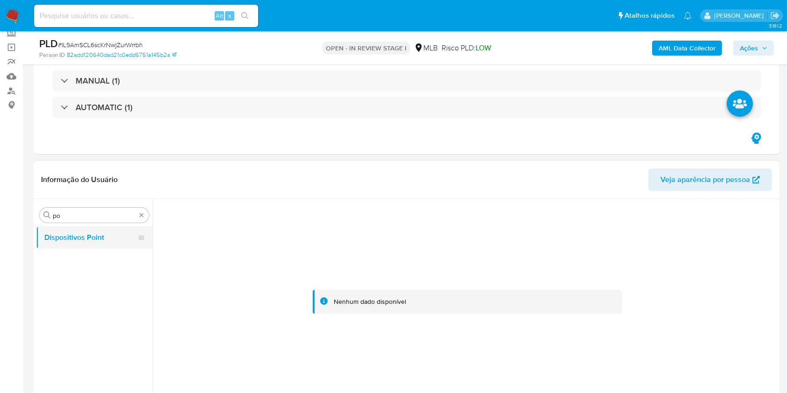
scroll to position [124, 0]
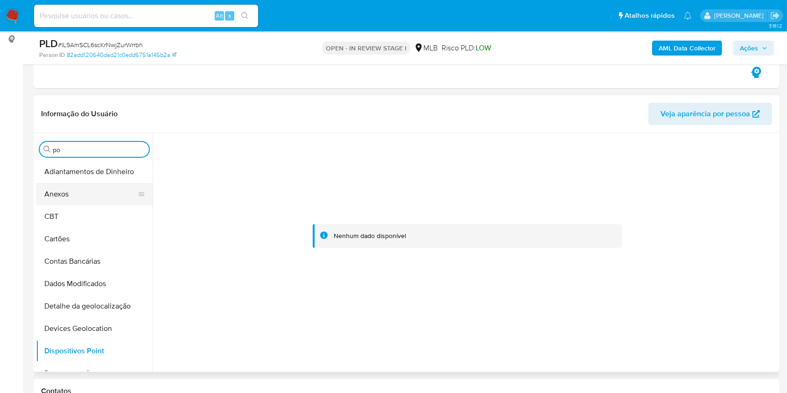
click at [93, 185] on button "Anexos" at bounding box center [90, 194] width 109 height 22
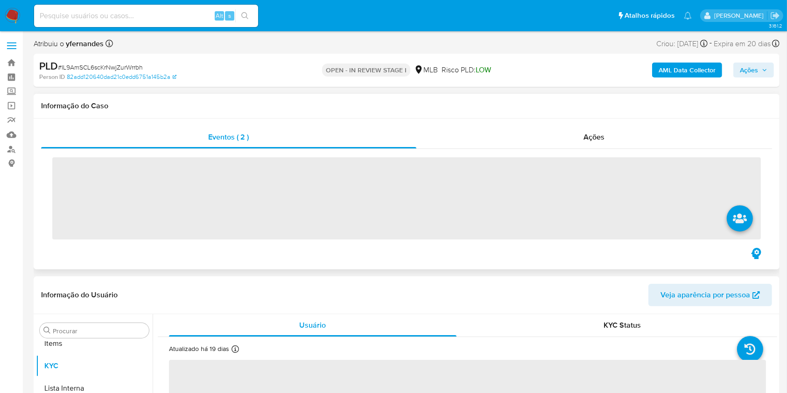
scroll to position [484, 0]
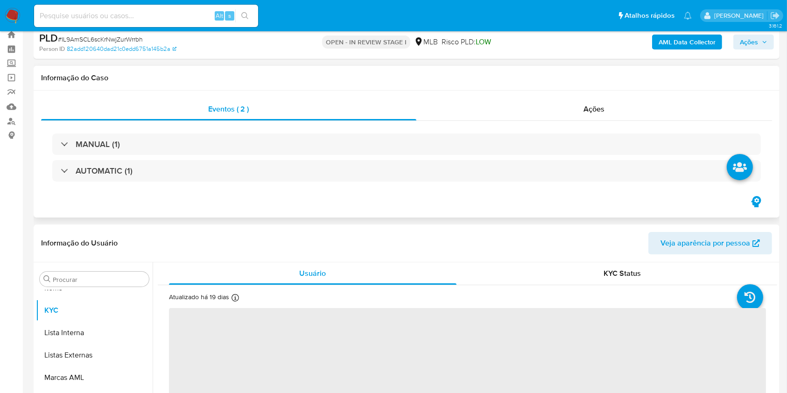
select select "10"
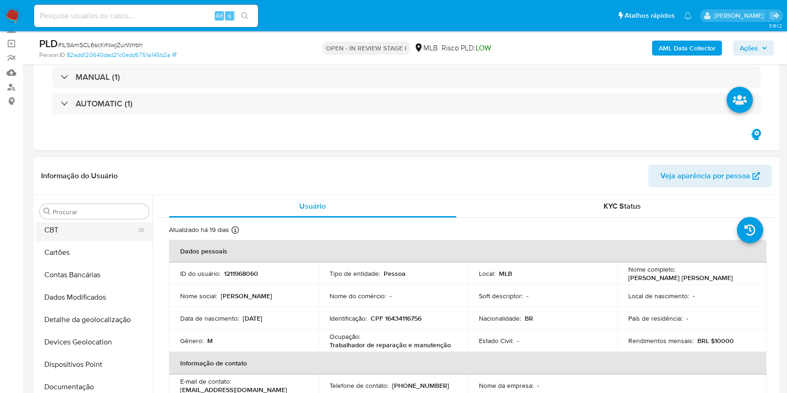
scroll to position [0, 0]
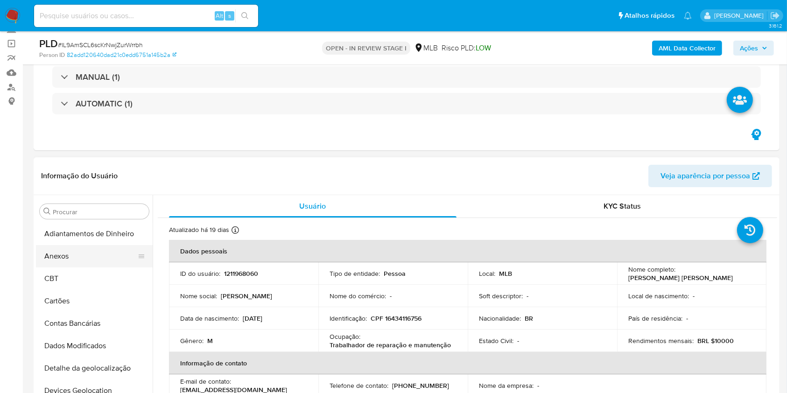
click at [75, 245] on button "Anexos" at bounding box center [90, 256] width 109 height 22
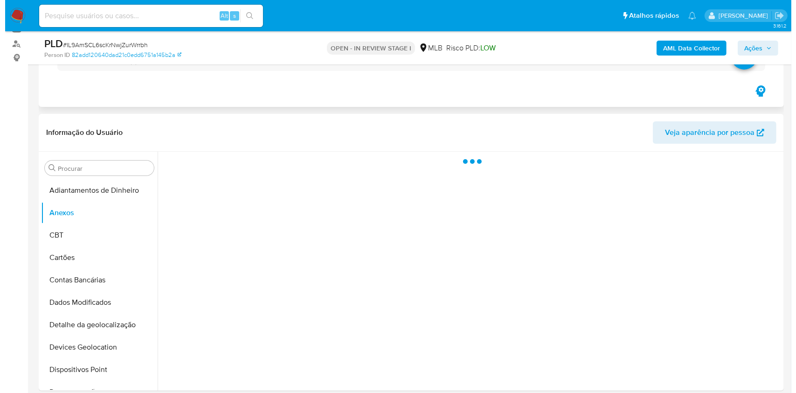
scroll to position [124, 0]
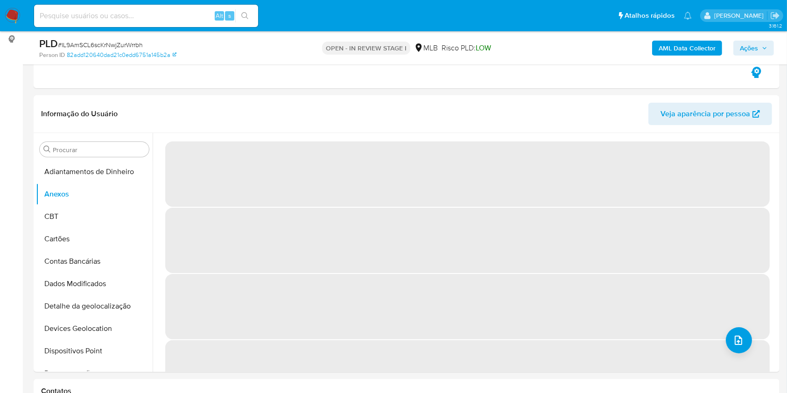
click at [743, 50] on span "Ações" at bounding box center [748, 48] width 18 height 15
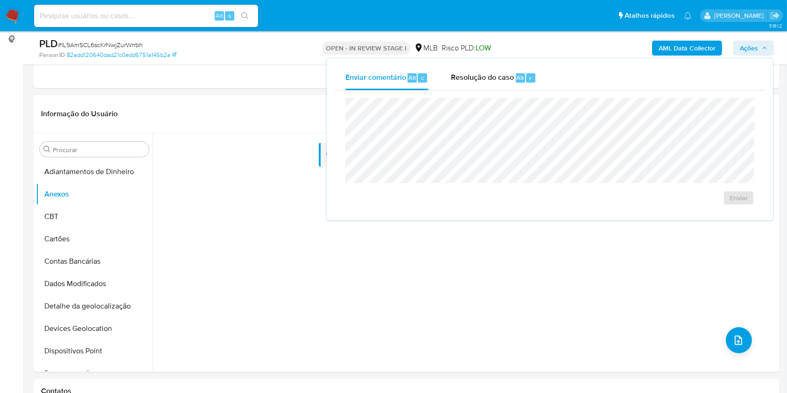
click at [477, 63] on div "Enviar comentário Alt c Resolução do caso Alt r Enviar" at bounding box center [550, 139] width 446 height 162
click at [487, 84] on div "Resolução do caso Alt r" at bounding box center [493, 78] width 85 height 24
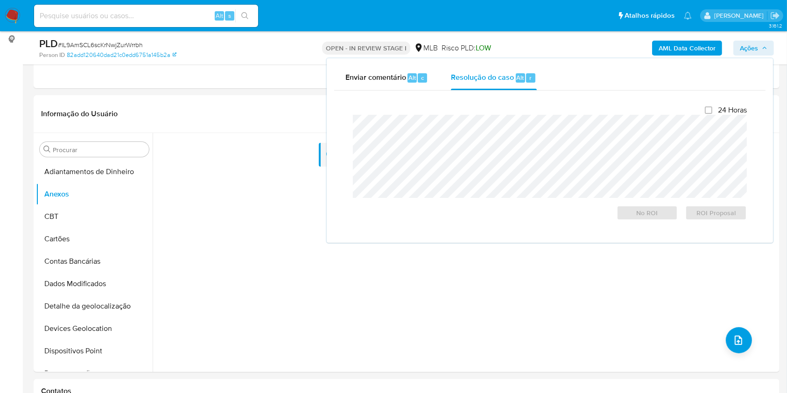
click at [686, 51] on b "AML Data Collector" at bounding box center [686, 48] width 57 height 15
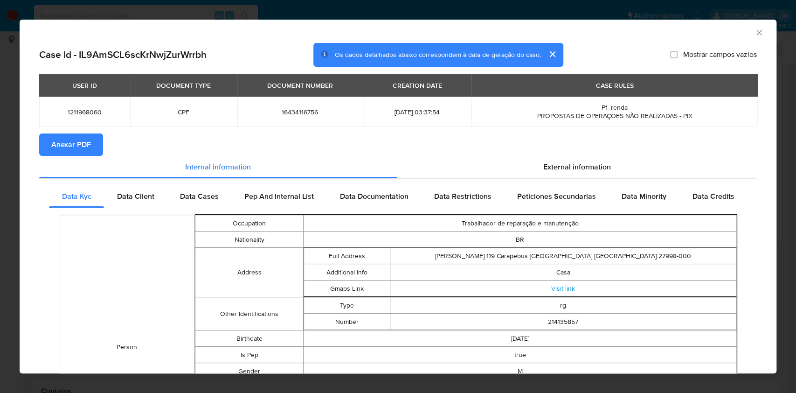
click at [78, 131] on div "USER ID DOCUMENT TYPE DOCUMENT NUMBER CREATION DATE CASE RULES 1211968060 CPF 1…" at bounding box center [398, 103] width 718 height 59
click at [70, 157] on div "Internal information" at bounding box center [218, 167] width 358 height 22
click at [67, 147] on span "Anexar PDF" at bounding box center [71, 144] width 40 height 21
click at [0, 186] on div "AML Data Collector Case Id - IL9AmSCL6scKrNwjZurWrrbh Os dados detalhados abaix…" at bounding box center [398, 196] width 796 height 393
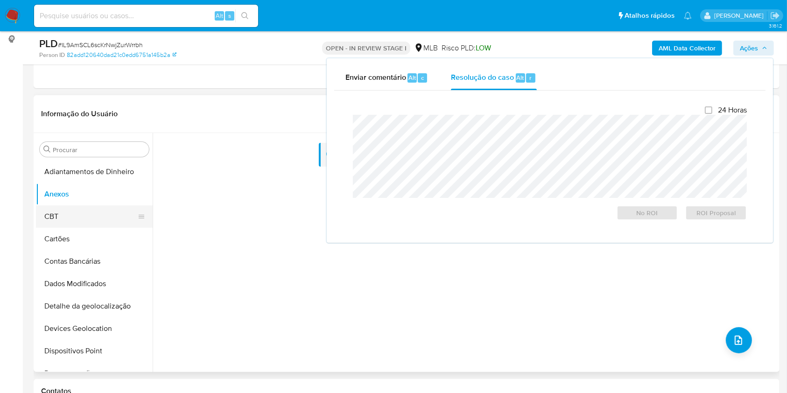
click at [65, 205] on button "CBT" at bounding box center [90, 216] width 109 height 22
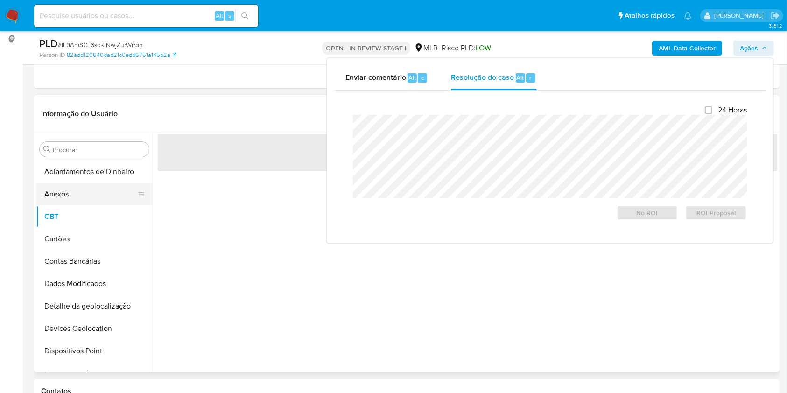
click at [75, 194] on button "Anexos" at bounding box center [90, 194] width 109 height 22
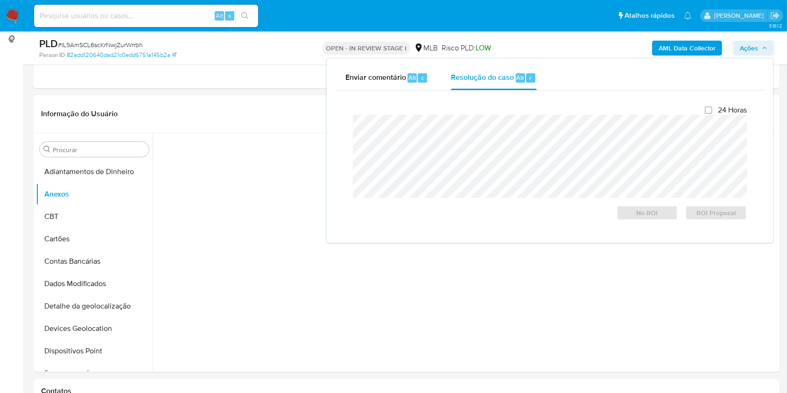
click at [564, 44] on div "AML Data Collector Ações Enviar comentário Alt c Resolução do caso Alt r Fecham…" at bounding box center [652, 48] width 242 height 22
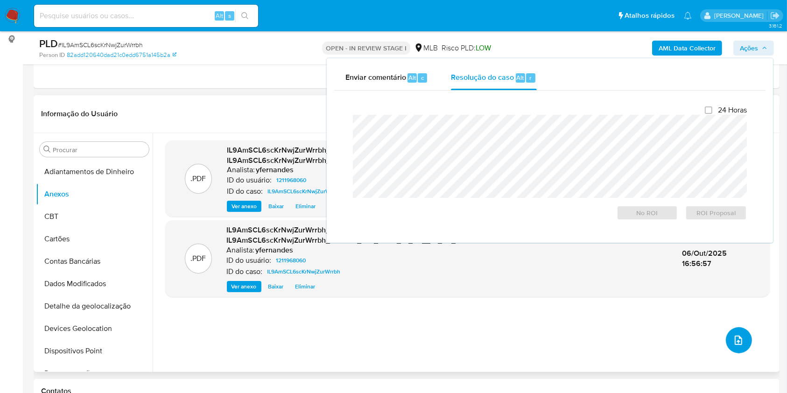
click at [732, 340] on icon "upload-file" at bounding box center [737, 340] width 11 height 11
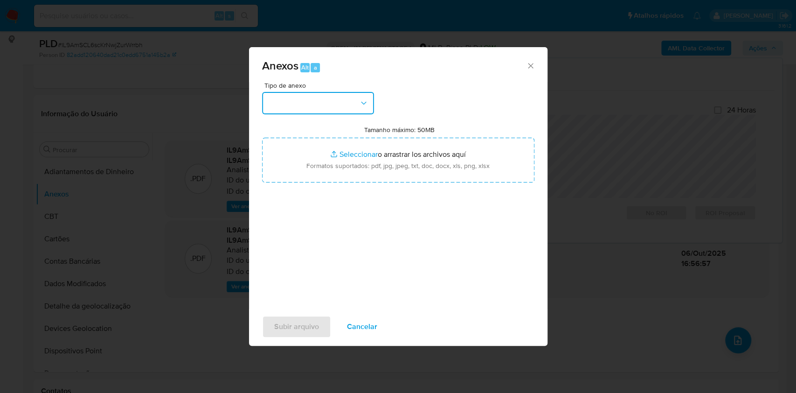
click at [292, 94] on button "button" at bounding box center [318, 103] width 112 height 22
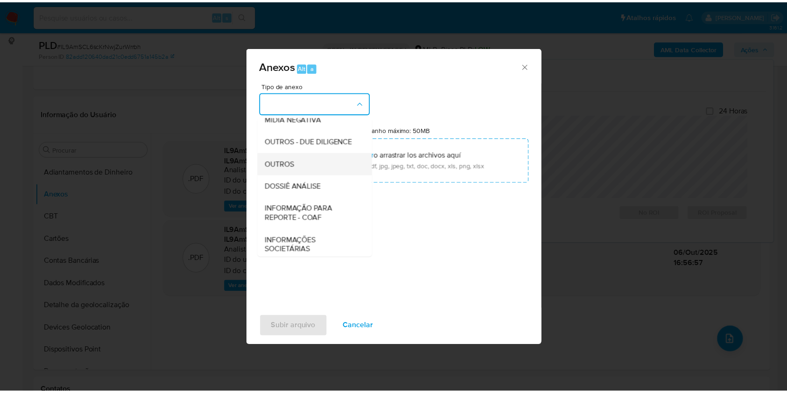
scroll to position [143, 0]
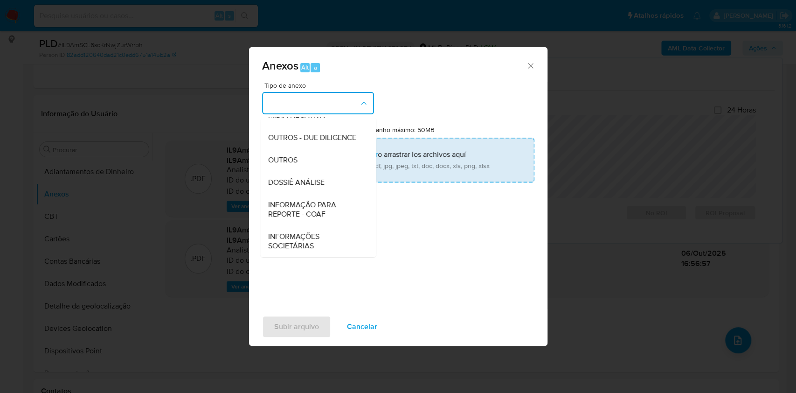
click at [295, 159] on span "OUTROS" at bounding box center [282, 159] width 29 height 9
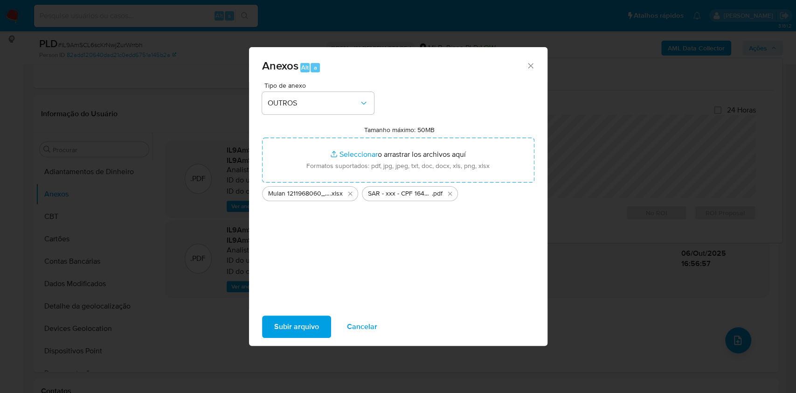
click at [281, 326] on span "Subir arquivo" at bounding box center [296, 326] width 45 height 21
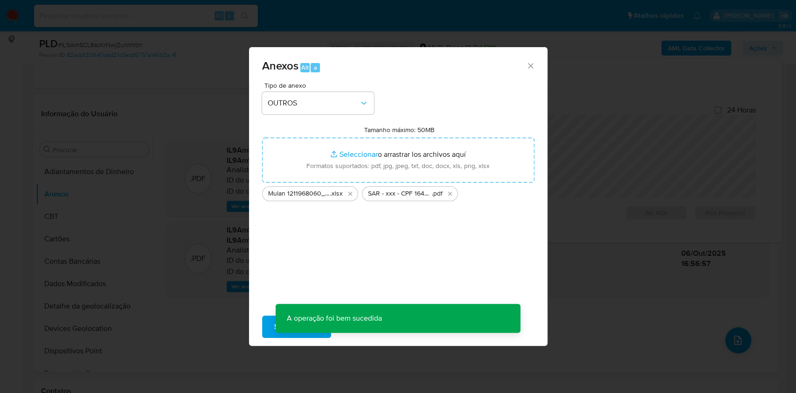
click at [221, 153] on div "Anexos Alt a Tipo de anexo OUTROS Tamanho máximo: 50MB Seleccionar archivos Sel…" at bounding box center [398, 196] width 796 height 393
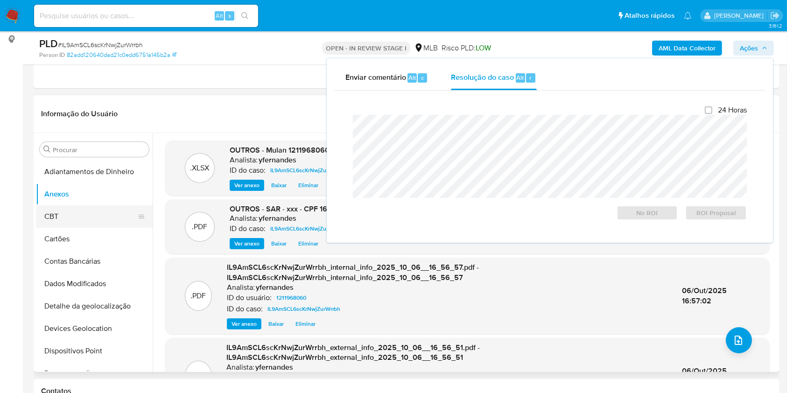
click at [79, 213] on button "CBT" at bounding box center [90, 216] width 109 height 22
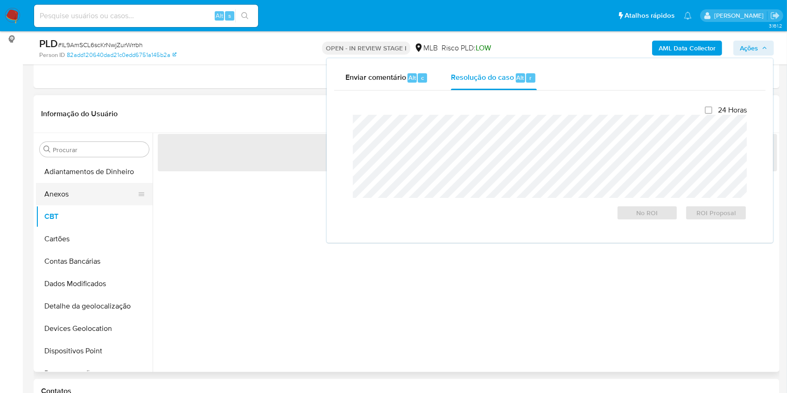
click at [76, 197] on button "Anexos" at bounding box center [90, 194] width 109 height 22
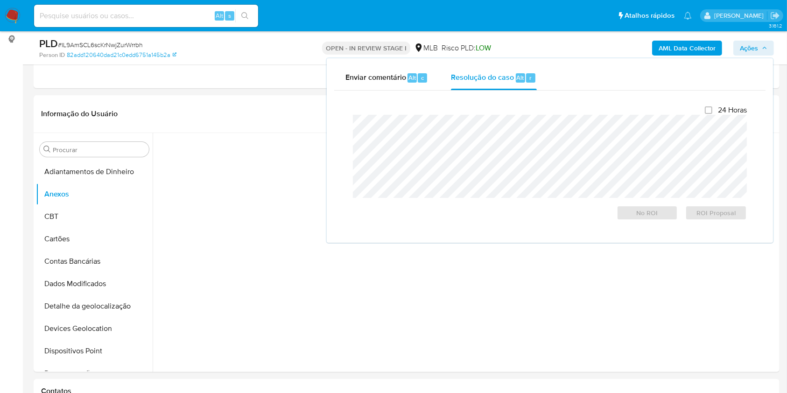
click at [758, 42] on span "Ações" at bounding box center [753, 48] width 28 height 13
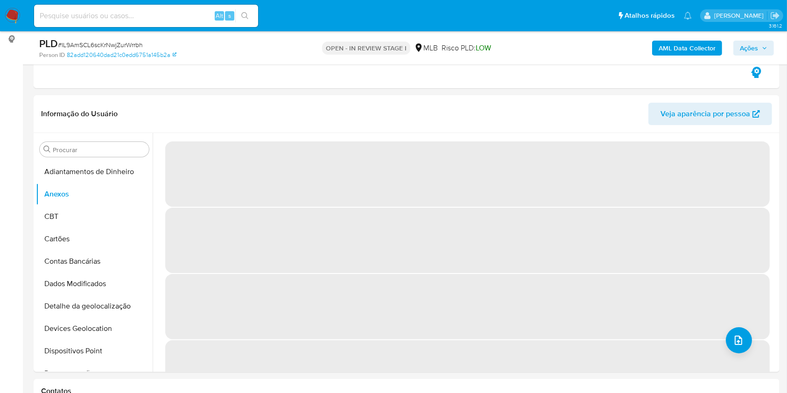
drag, startPoint x: 749, startPoint y: 45, endPoint x: 734, endPoint y: 50, distance: 15.9
click at [749, 46] on span "Ações" at bounding box center [748, 48] width 18 height 15
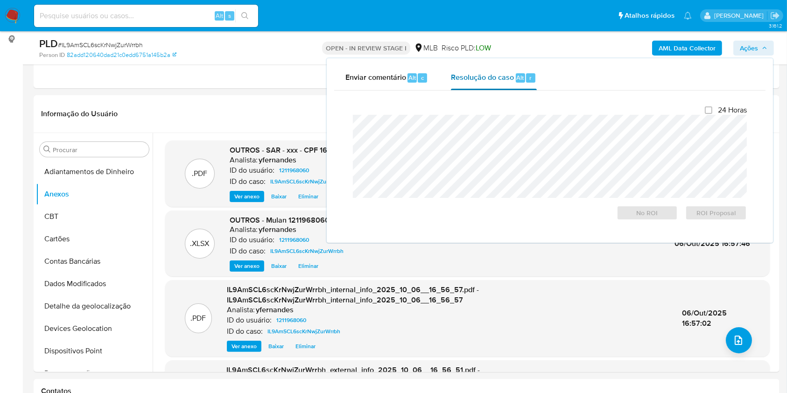
click at [481, 84] on div "Resolução do caso Alt r" at bounding box center [493, 78] width 85 height 24
click at [704, 213] on span "ROI Proposal" at bounding box center [715, 212] width 49 height 13
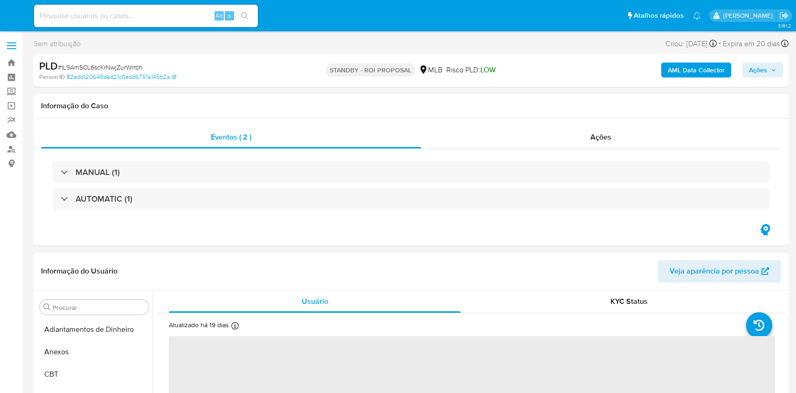
select select "10"
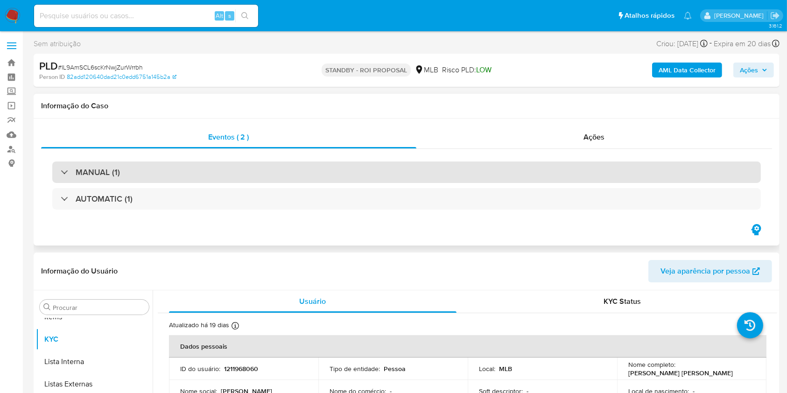
scroll to position [484, 0]
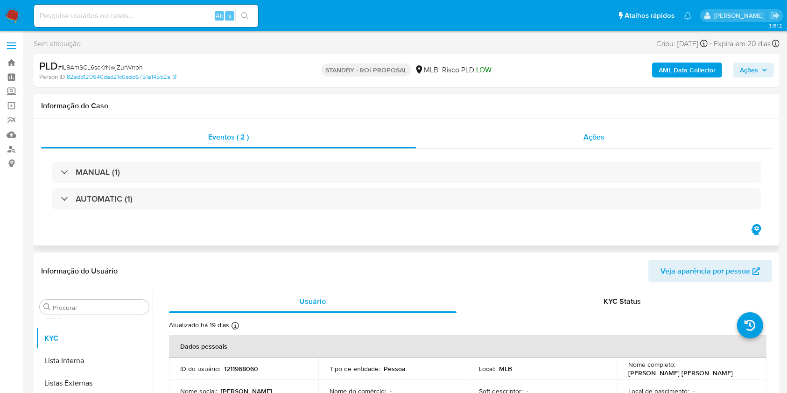
click at [519, 130] on div "Ações" at bounding box center [594, 137] width 356 height 22
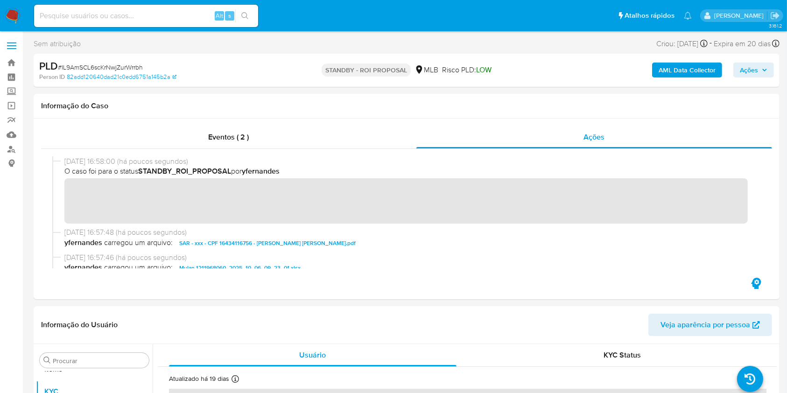
scroll to position [0, 0]
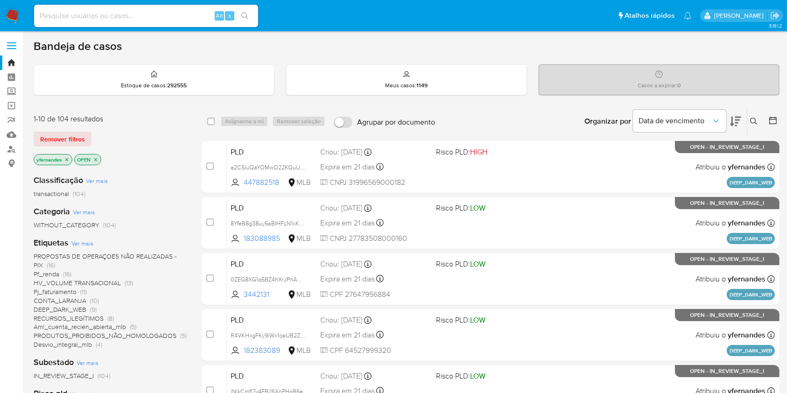
click at [13, 9] on img at bounding box center [13, 16] width 16 height 16
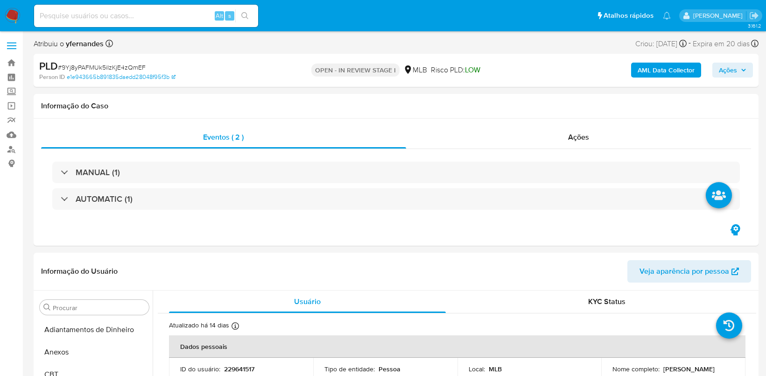
select select "10"
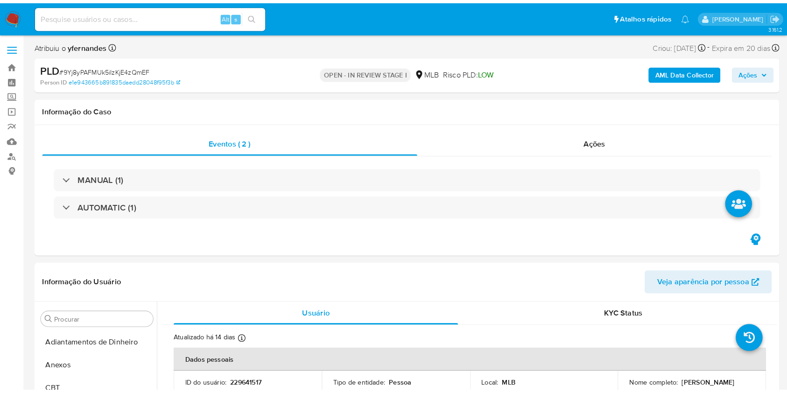
scroll to position [484, 0]
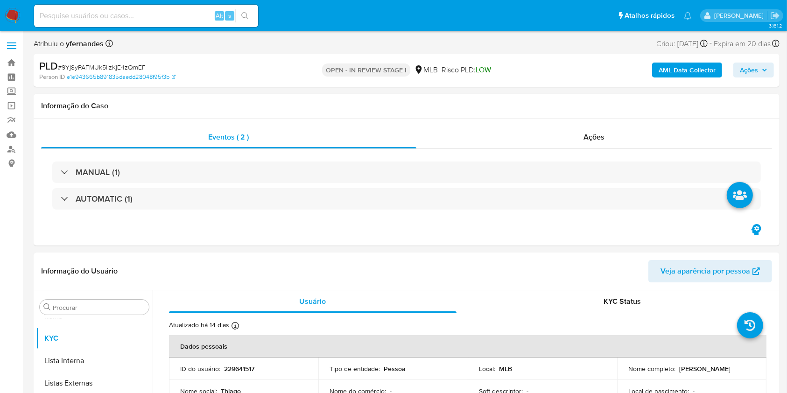
click at [119, 71] on div "PLD # 9Yj8yPAFMUk5iIzKjE4zQmEF" at bounding box center [159, 66] width 241 height 14
click at [119, 70] on div "PLD # 9Yj8yPAFMUk5iIzKjE4zQmEF" at bounding box center [159, 66] width 241 height 14
click at [107, 69] on span "# 9Yj8yPAFMUk5iIzKjE4zQmEF" at bounding box center [102, 67] width 88 height 9
copy span "9Yj8yPAFMUk5iIzKjE4zQmEF"
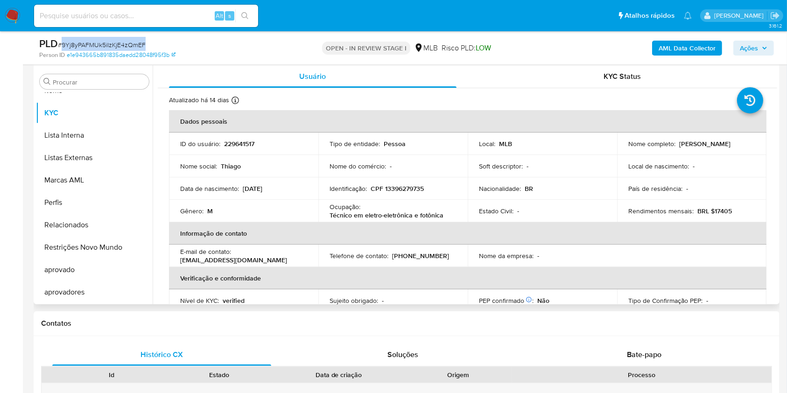
scroll to position [187, 0]
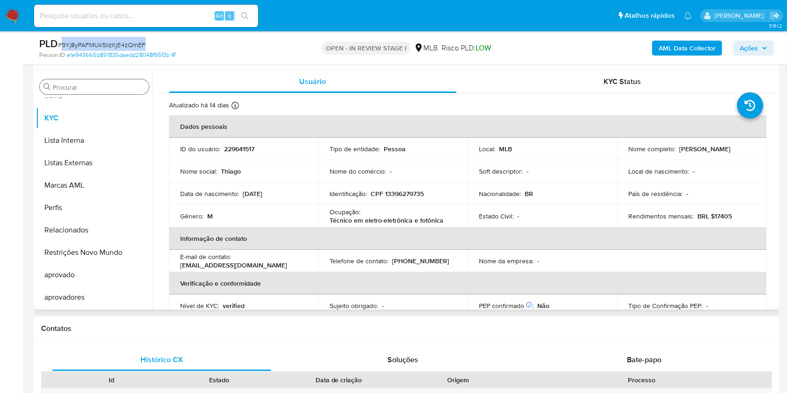
click at [88, 84] on input "Procurar" at bounding box center [99, 87] width 92 height 8
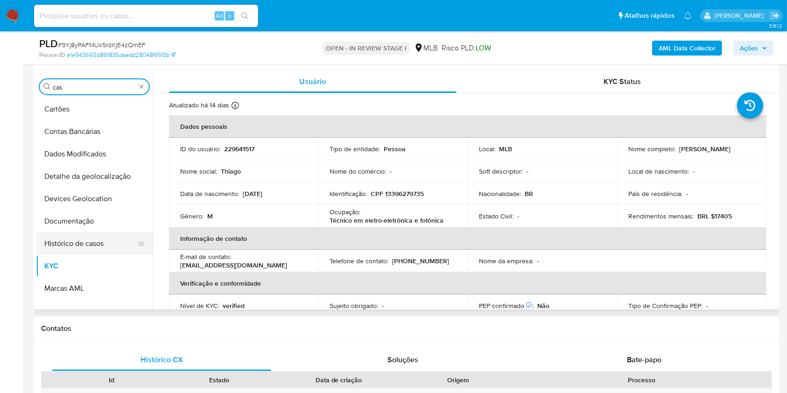
scroll to position [0, 0]
click at [90, 232] on button "Histórico de casos" at bounding box center [90, 243] width 109 height 22
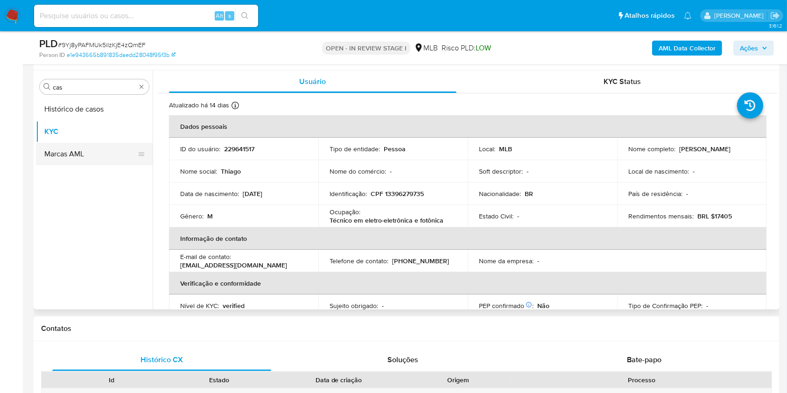
click at [55, 118] on button "Histórico de casos" at bounding box center [94, 109] width 117 height 22
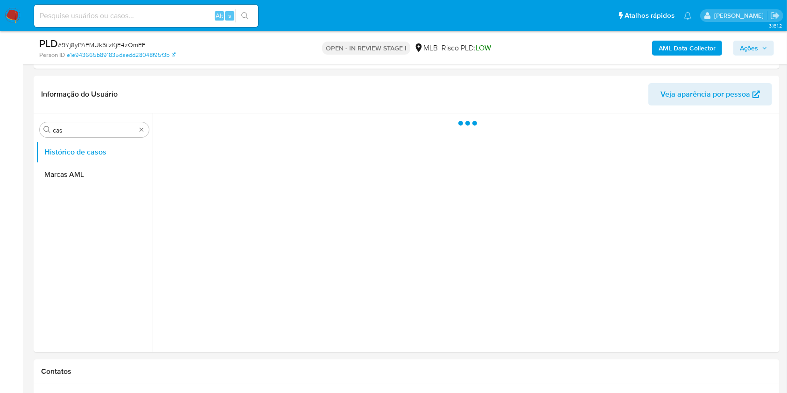
scroll to position [124, 0]
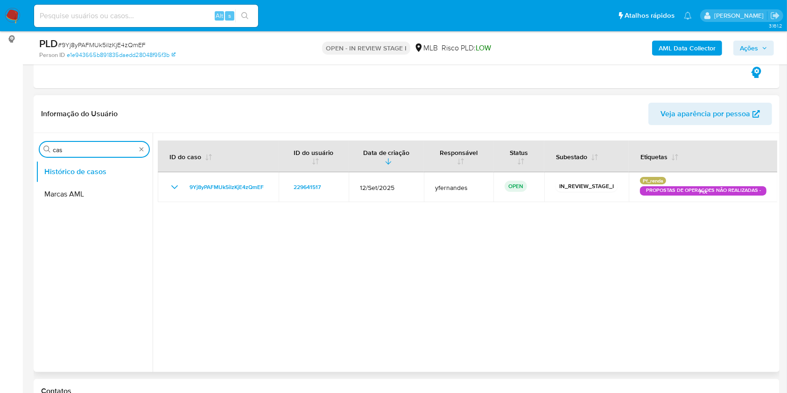
click at [81, 146] on input "cas" at bounding box center [94, 150] width 83 height 8
type input "ger"
click at [67, 167] on button "Geral" at bounding box center [90, 171] width 109 height 22
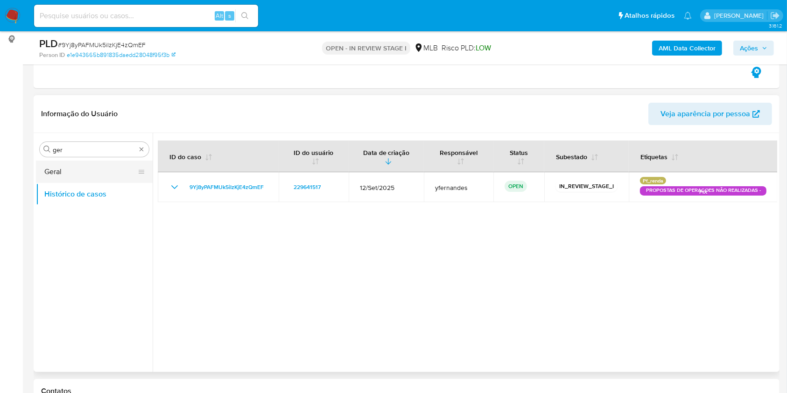
click at [49, 170] on button "Geral" at bounding box center [90, 171] width 109 height 22
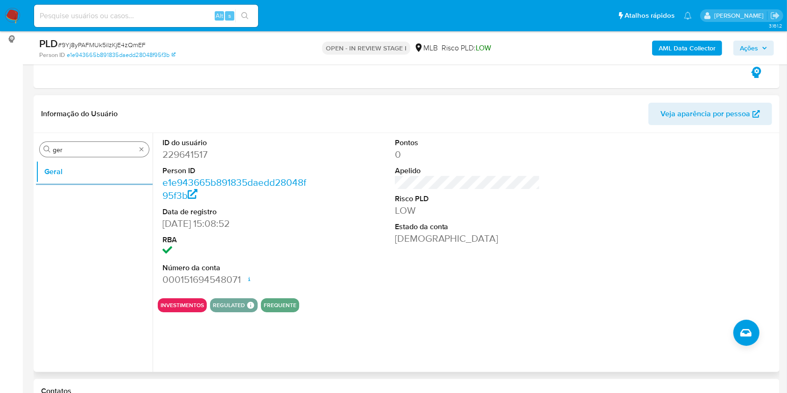
click at [109, 149] on input "ger" at bounding box center [94, 150] width 83 height 8
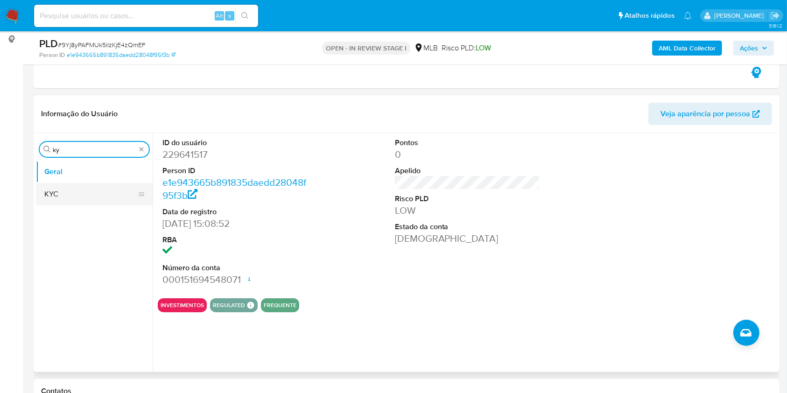
type input "ky"
click at [61, 198] on button "KYC" at bounding box center [90, 194] width 109 height 22
click at [52, 193] on button "KYC" at bounding box center [90, 194] width 109 height 22
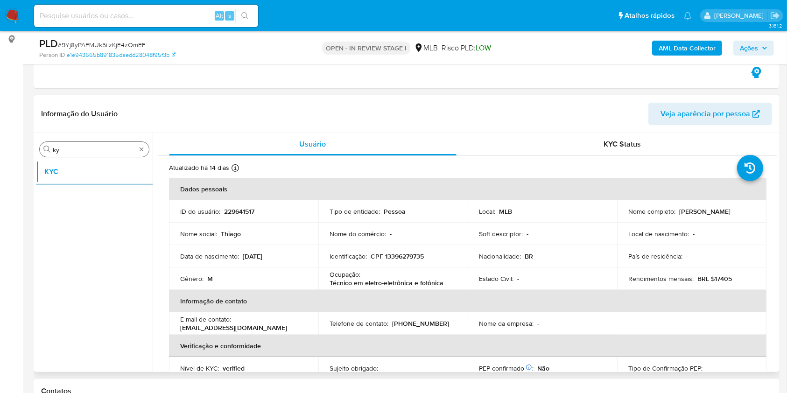
click at [122, 146] on input "ky" at bounding box center [94, 150] width 83 height 8
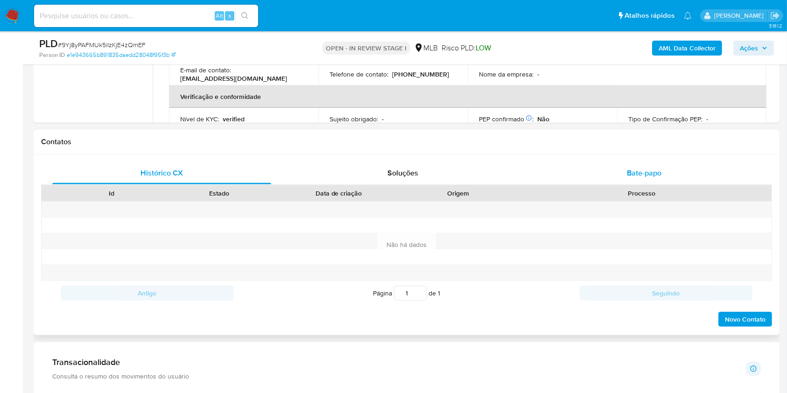
click at [638, 180] on div "Bate-papo" at bounding box center [644, 173] width 219 height 22
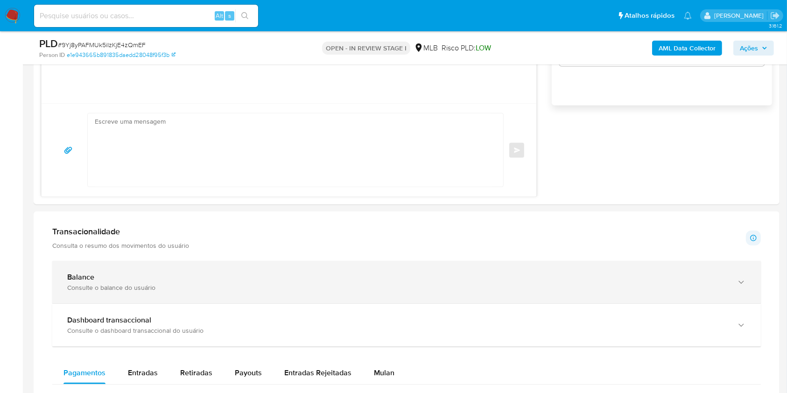
click at [148, 271] on div "Balance Consulte o balance do usuário" at bounding box center [406, 282] width 708 height 42
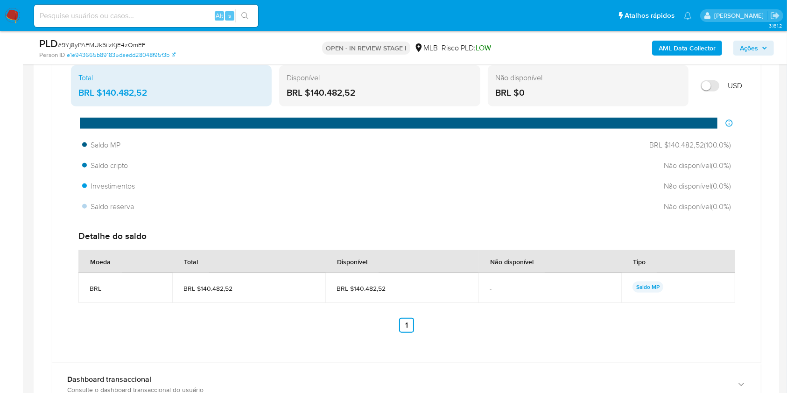
scroll to position [871, 0]
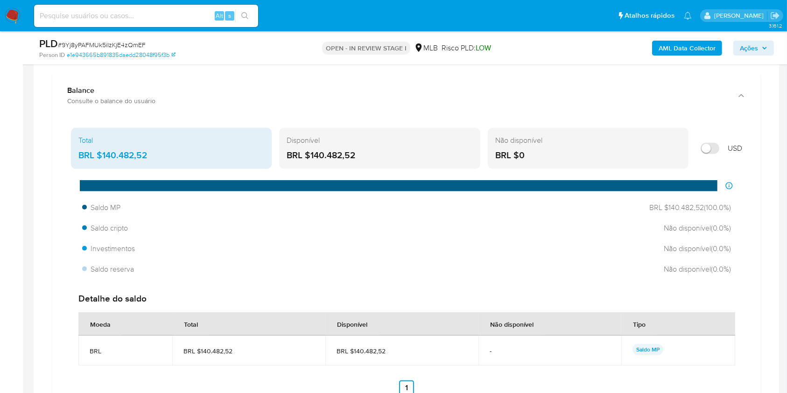
click at [334, 150] on div "BRL $140.482,52" at bounding box center [379, 155] width 186 height 12
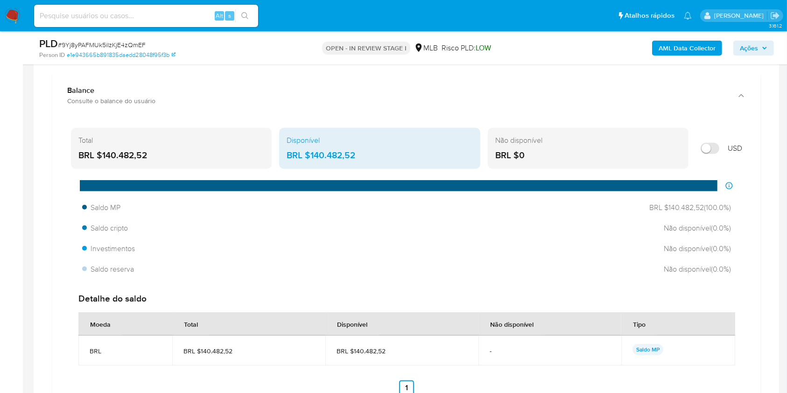
click at [334, 150] on div "BRL $140.482,52" at bounding box center [379, 155] width 186 height 12
click at [25, 232] on main "3.161.2 Atribuiu o yfernandes Asignado el: 12/09/2025 16:20:50 Criou: 12/09/202…" at bounding box center [393, 217] width 787 height 2176
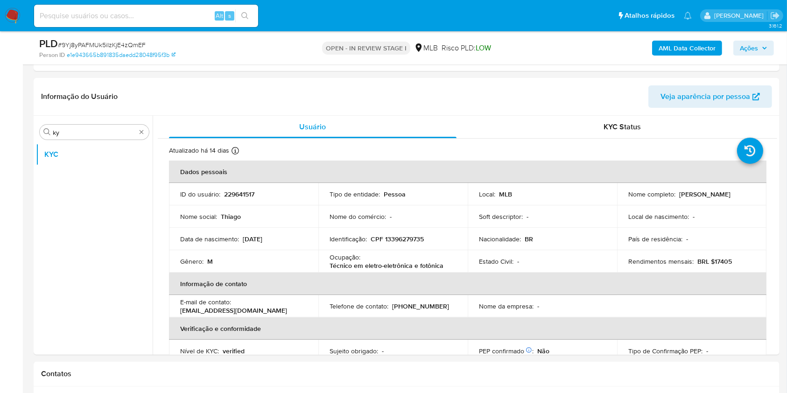
scroll to position [124, 0]
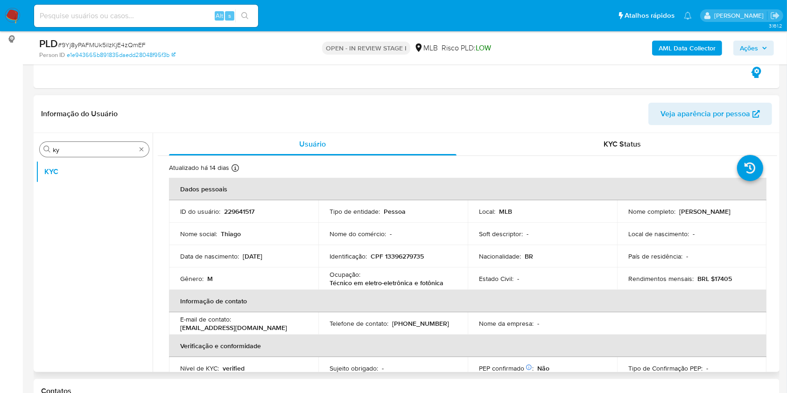
click at [83, 147] on input "ky" at bounding box center [94, 150] width 83 height 8
click at [84, 146] on input "ky" at bounding box center [94, 150] width 83 height 8
type input "ger"
click at [56, 175] on button "Geral" at bounding box center [90, 171] width 109 height 22
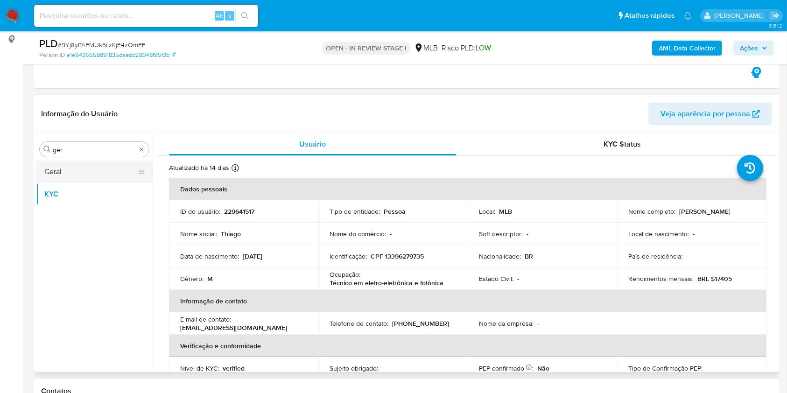
click at [84, 164] on button "Geral" at bounding box center [90, 171] width 109 height 22
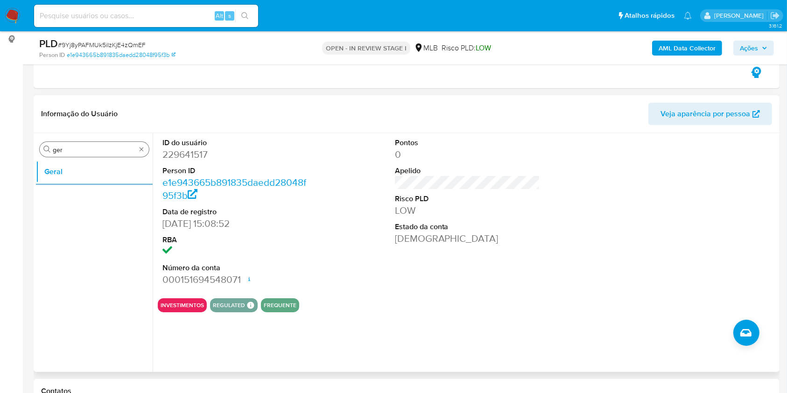
click at [72, 146] on input "ger" at bounding box center [94, 150] width 83 height 8
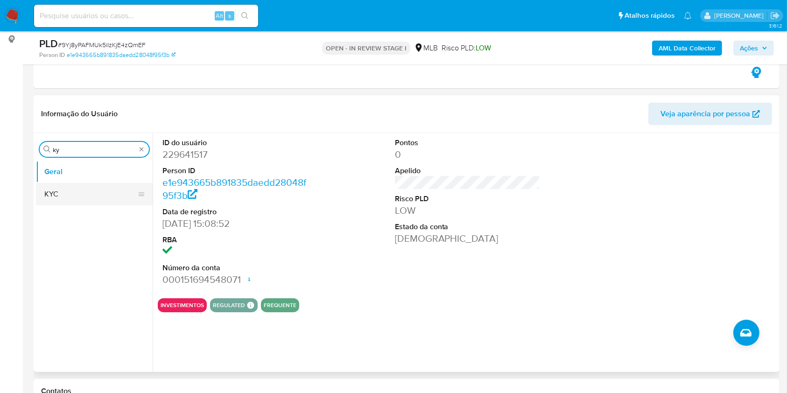
click at [65, 195] on button "KYC" at bounding box center [90, 194] width 109 height 22
click at [53, 192] on button "KYC" at bounding box center [90, 194] width 109 height 22
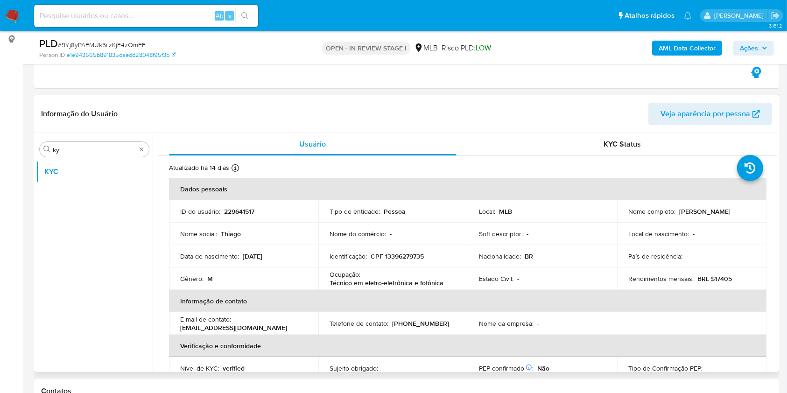
click at [53, 256] on ul "KYC" at bounding box center [94, 265] width 117 height 210
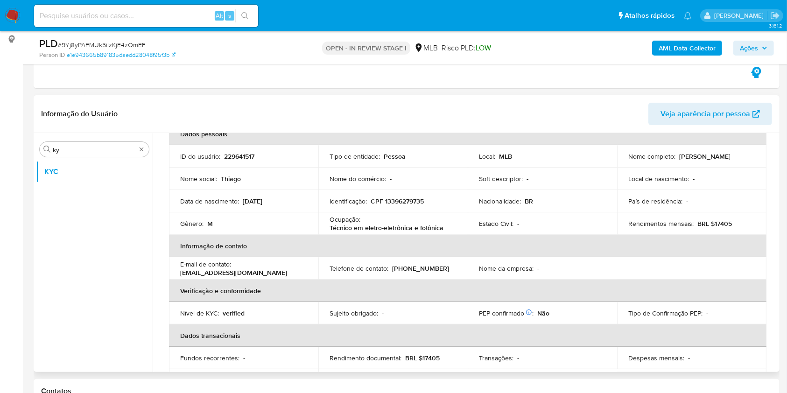
scroll to position [70, 0]
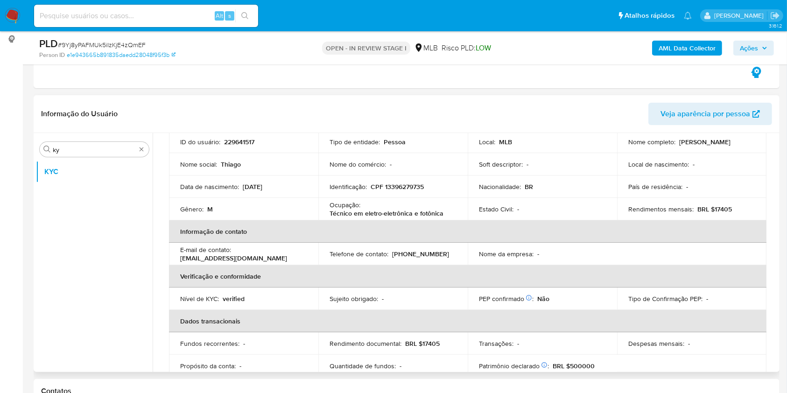
click at [383, 212] on p "Técnico em eletro-eletrônica e fotônica" at bounding box center [386, 213] width 114 height 8
copy div "Ocupação : Técnico em eletro-eletrônica e fotônica"
click at [372, 230] on th "Informação de contato" at bounding box center [467, 231] width 597 height 22
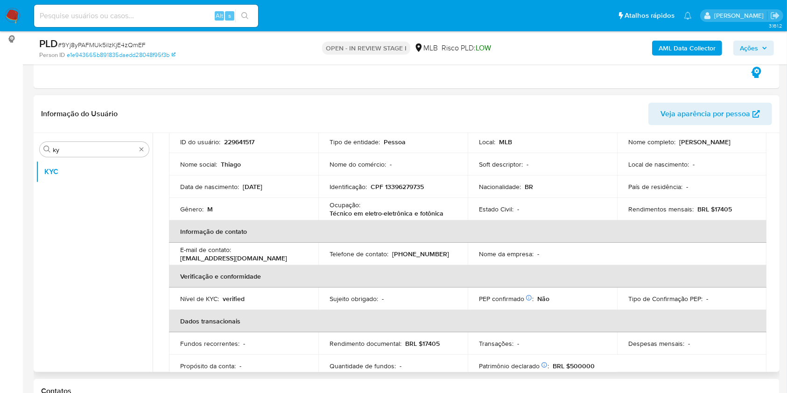
click at [717, 203] on td "Rendimentos mensais : BRL $17405" at bounding box center [691, 209] width 149 height 22
drag, startPoint x: 717, startPoint y: 202, endPoint x: 719, endPoint y: 207, distance: 4.8
click at [717, 202] on td "Rendimentos mensais : BRL $17405" at bounding box center [691, 209] width 149 height 22
click at [720, 207] on p "BRL $17405" at bounding box center [714, 209] width 35 height 8
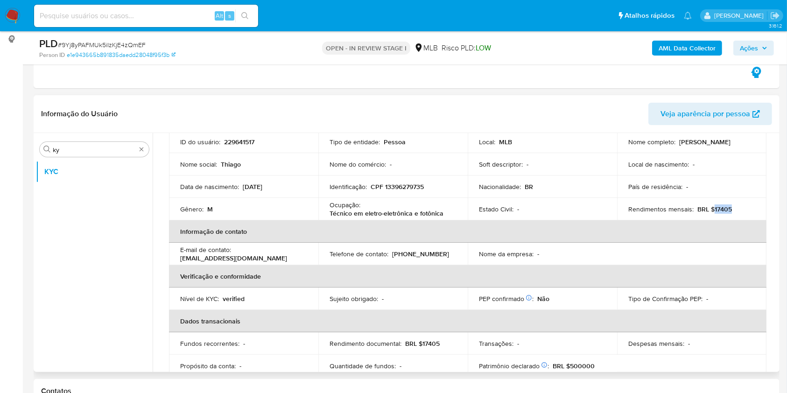
copy p "17405"
click at [359, 205] on div "Ocupação : Técnico em eletro-eletrônica e fotônica" at bounding box center [392, 209] width 127 height 17
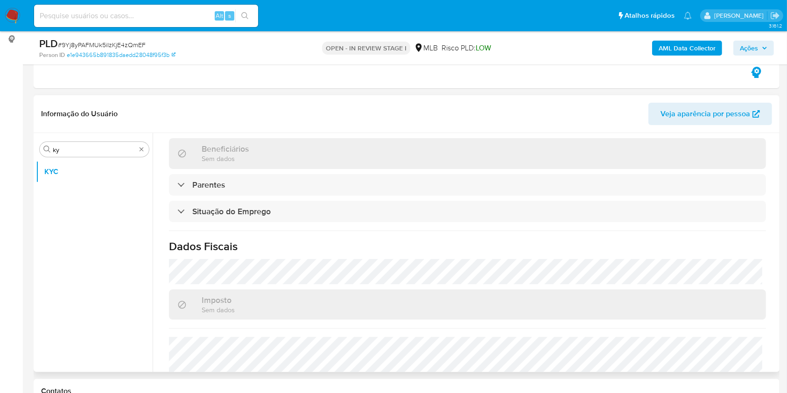
scroll to position [397, 0]
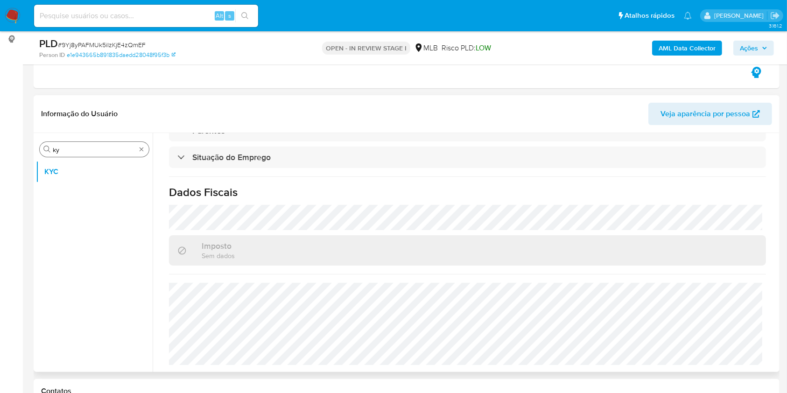
click at [77, 148] on input "ky" at bounding box center [94, 150] width 83 height 8
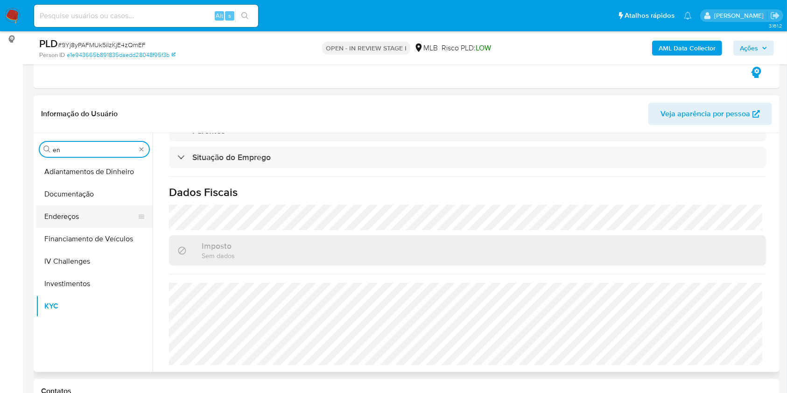
type input "en"
click at [73, 219] on button "Endereços" at bounding box center [90, 216] width 109 height 22
click at [56, 211] on button "Endereços" at bounding box center [90, 216] width 109 height 22
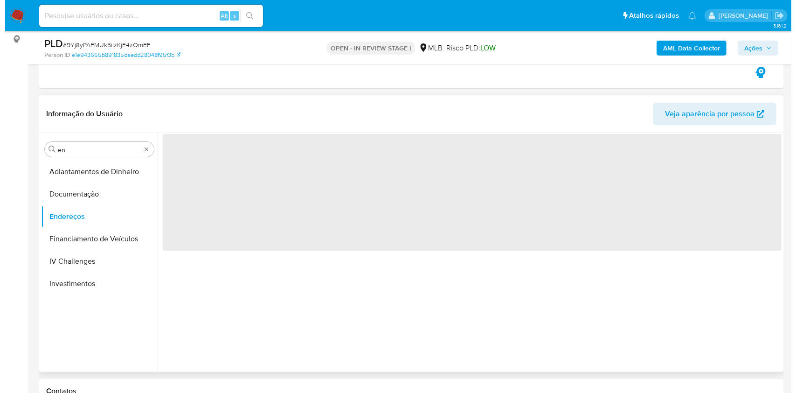
scroll to position [0, 0]
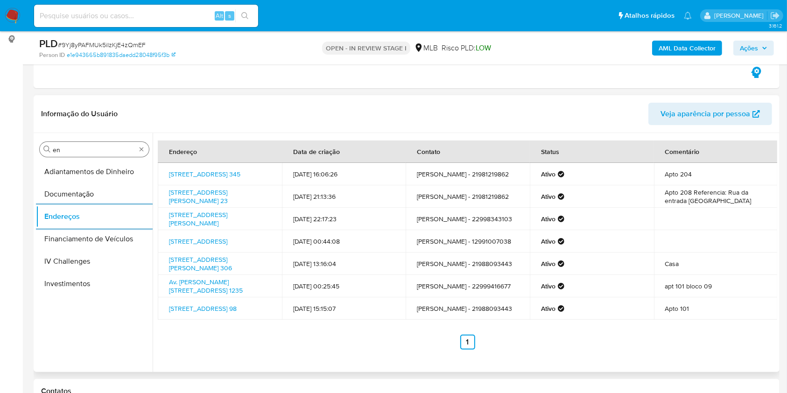
click at [81, 144] on div "Procurar en" at bounding box center [94, 149] width 109 height 15
click at [72, 149] on input "en" at bounding box center [94, 150] width 83 height 8
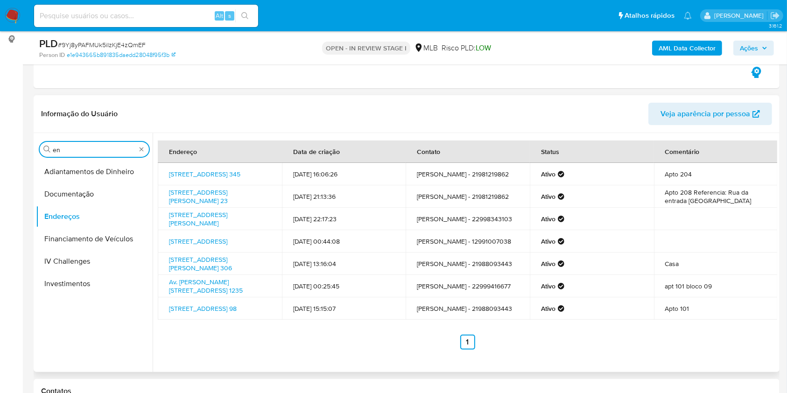
click at [72, 149] on input "en" at bounding box center [94, 150] width 83 height 8
type input "ge"
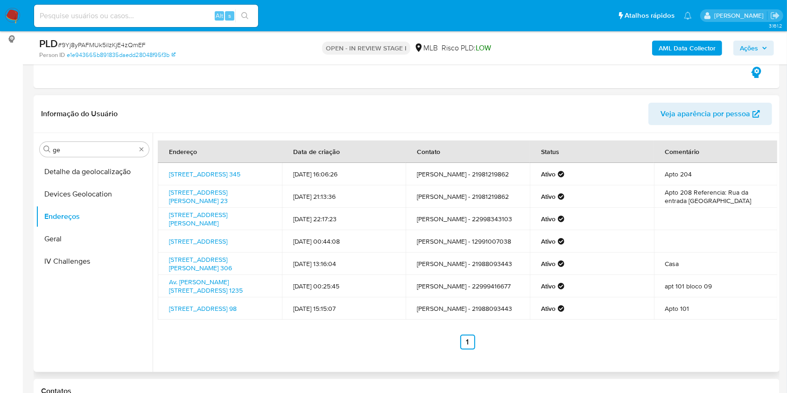
click at [65, 164] on button "Detalhe da geolocalização" at bounding box center [94, 171] width 117 height 22
click at [49, 170] on button "Detalhe da geolocalização" at bounding box center [90, 171] width 109 height 22
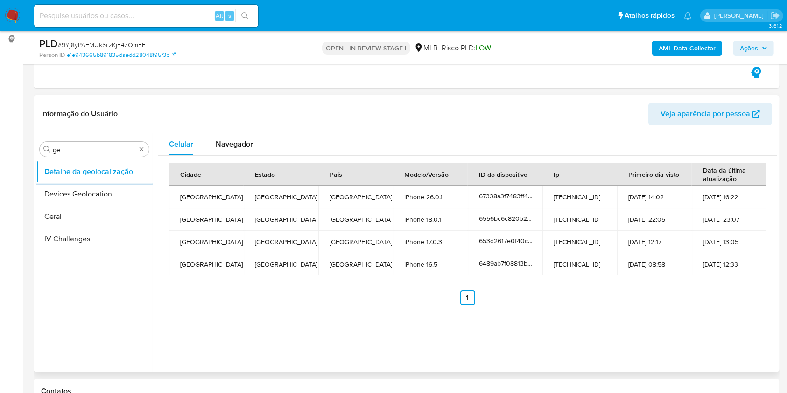
click at [93, 136] on div "Procurar ge Detalhe da geolocalização Devices Geolocation Geral IV Challenges" at bounding box center [94, 252] width 117 height 237
click at [71, 153] on input "ge" at bounding box center [94, 150] width 83 height 8
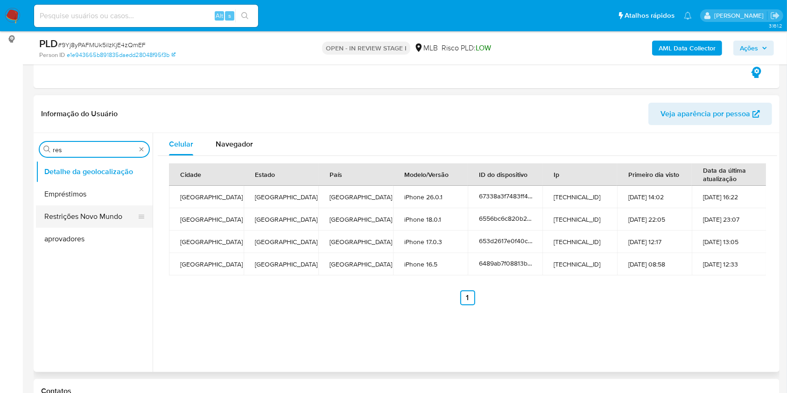
type input "res"
click at [76, 215] on button "Restrições Novo Mundo" at bounding box center [90, 216] width 109 height 22
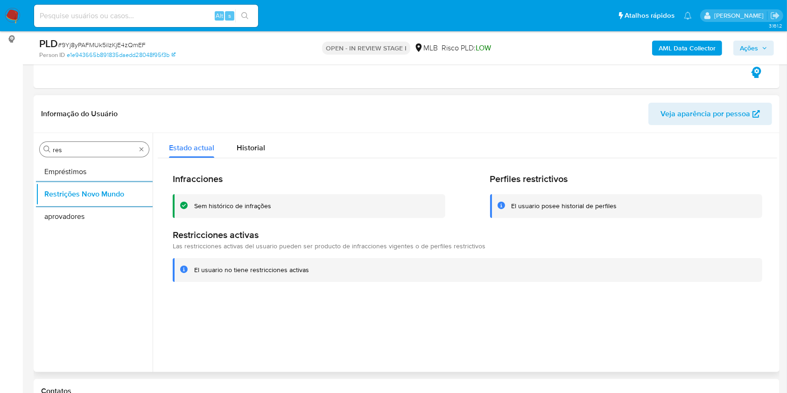
click at [112, 151] on input "res" at bounding box center [94, 150] width 83 height 8
type input "po"
click at [92, 170] on button "Dispositivos Point" at bounding box center [94, 171] width 117 height 22
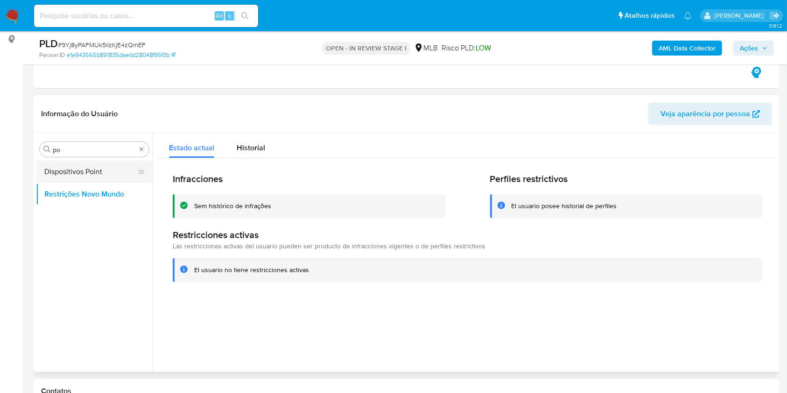
click at [81, 162] on button "Dispositivos Point" at bounding box center [90, 171] width 109 height 22
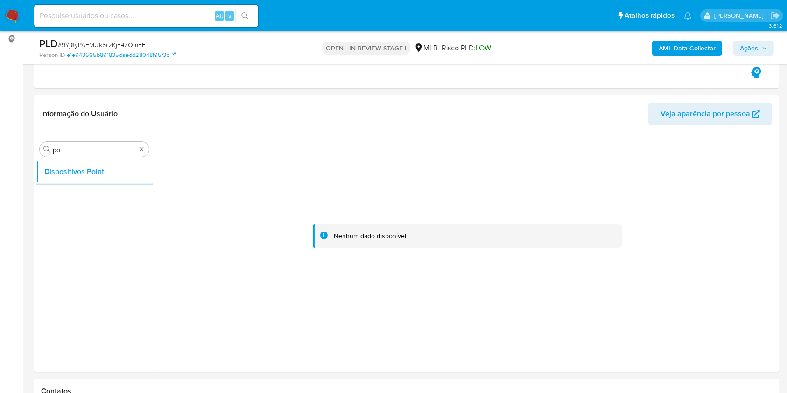
click at [707, 43] on b "AML Data Collector" at bounding box center [686, 48] width 57 height 15
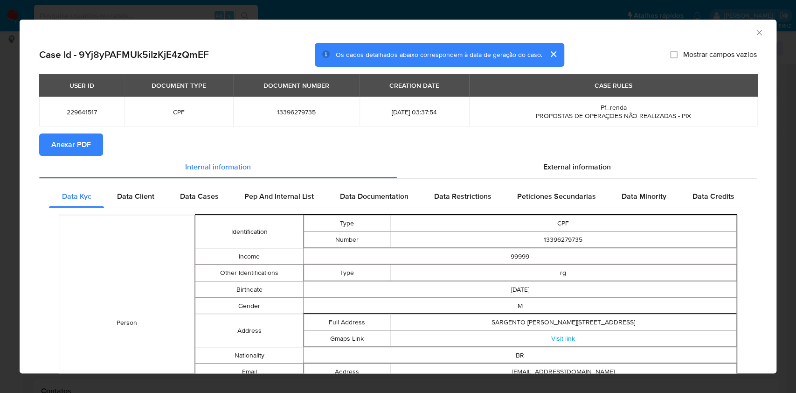
click at [69, 147] on span "Anexar PDF" at bounding box center [71, 144] width 40 height 21
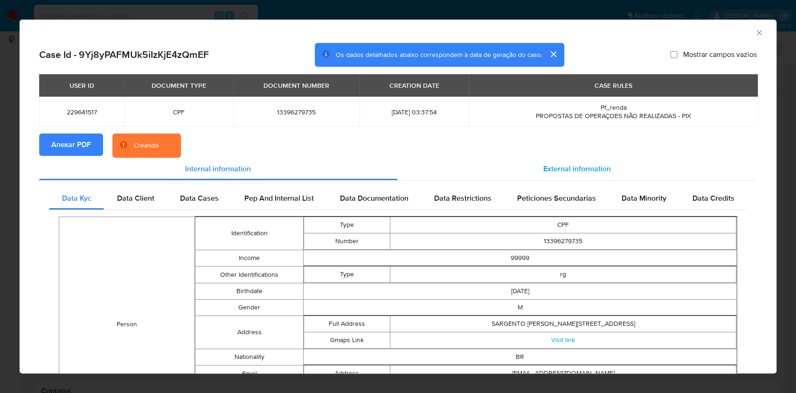
click at [554, 167] on span "External information" at bounding box center [578, 168] width 68 height 11
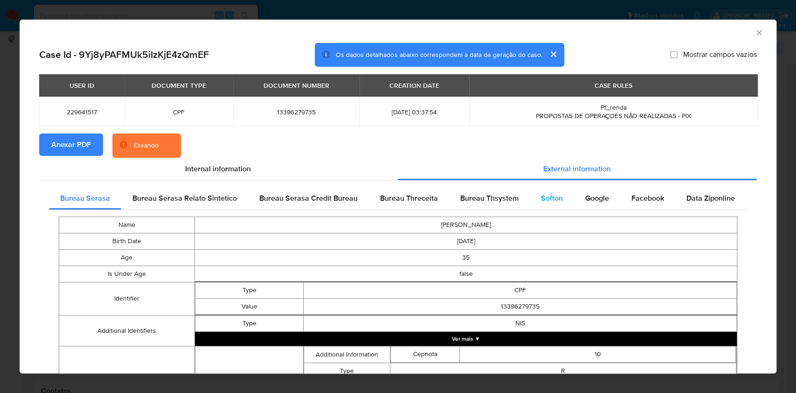
click at [542, 204] on div "Softon" at bounding box center [552, 198] width 44 height 22
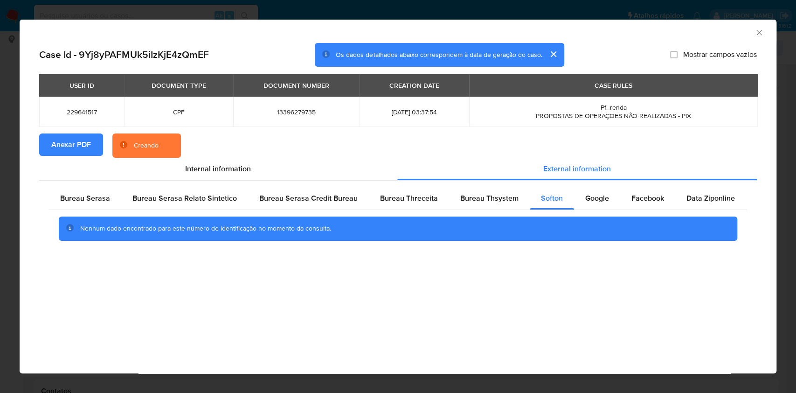
click at [477, 216] on div "Nenhum dado encontrado para este número de identificação no momento da consulta." at bounding box center [398, 228] width 679 height 24
click at [470, 203] on div "Bureau Thsystem" at bounding box center [489, 198] width 81 height 22
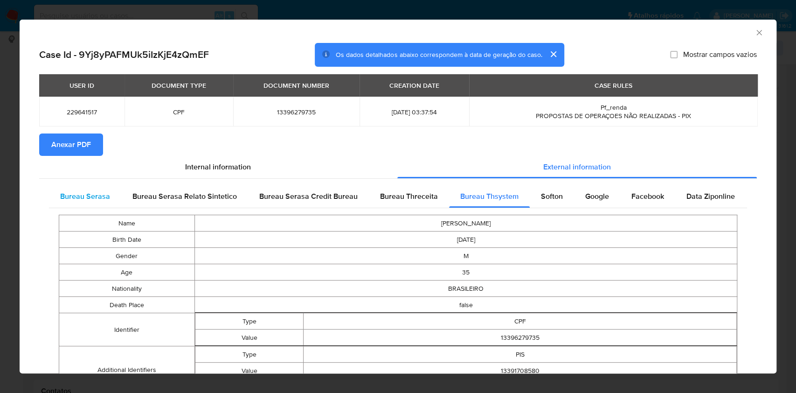
click at [82, 195] on span "Bureau Serasa" at bounding box center [85, 196] width 50 height 11
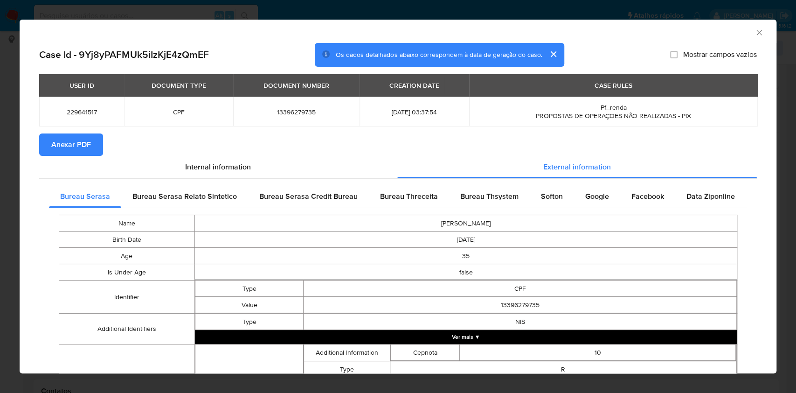
scroll to position [260, 0]
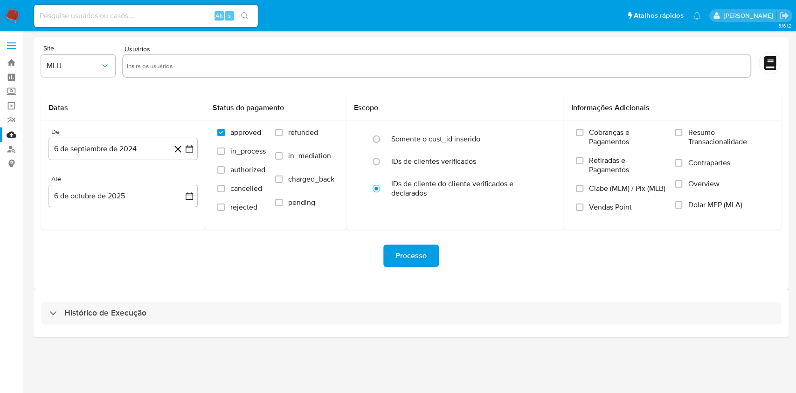
click at [0, 216] on aside "Bandeja Painel Screening Pesquisa em Listas Watchlist Ferramentas Operações em …" at bounding box center [11, 196] width 23 height 393
click at [340, 299] on div "Histórico de Execução" at bounding box center [411, 313] width 755 height 48
click at [327, 325] on div "Histórico de Execução" at bounding box center [411, 313] width 755 height 48
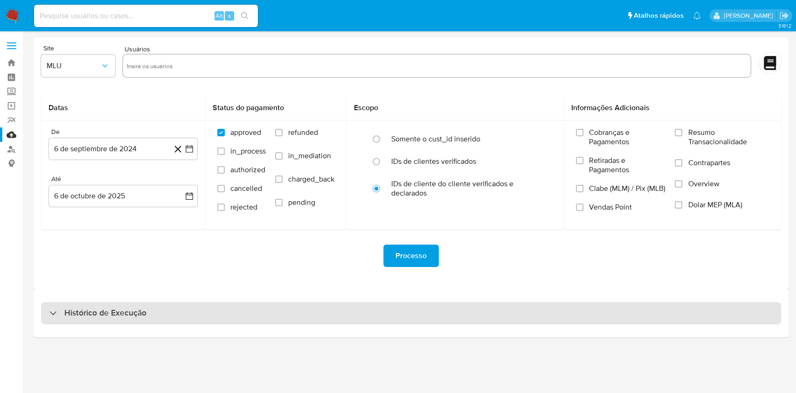
click at [327, 305] on div "Histórico de Execução" at bounding box center [411, 313] width 740 height 22
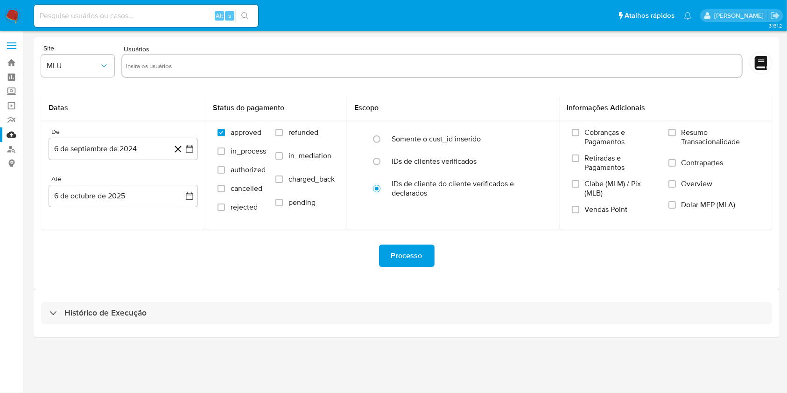
select select "10"
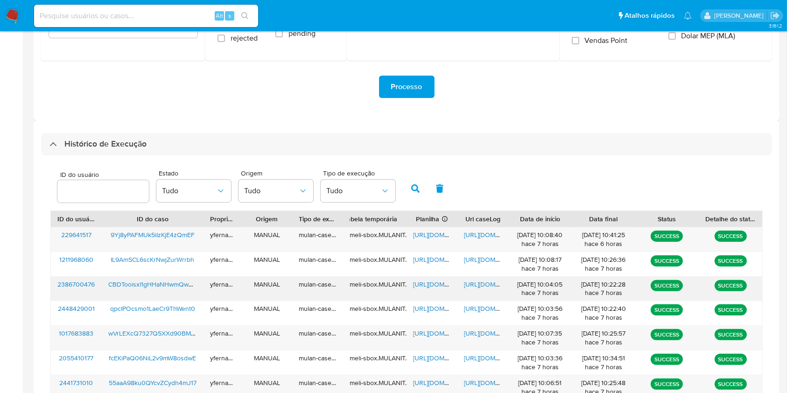
scroll to position [187, 0]
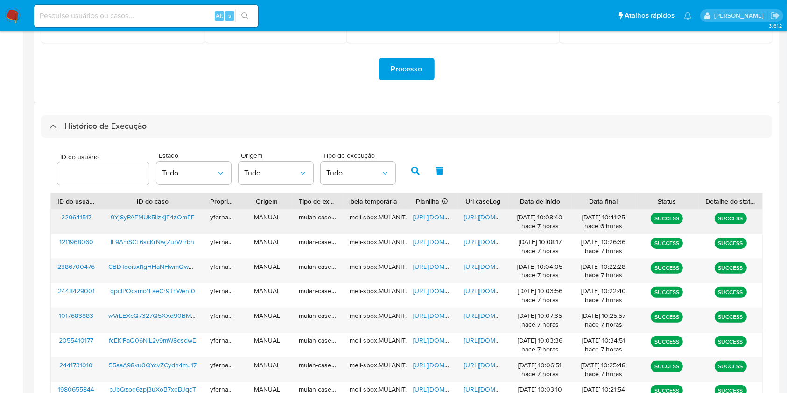
click at [428, 218] on span "[URL][DOMAIN_NAME]" at bounding box center [445, 216] width 64 height 9
click at [480, 220] on span "[URL][DOMAIN_NAME]" at bounding box center [496, 216] width 64 height 9
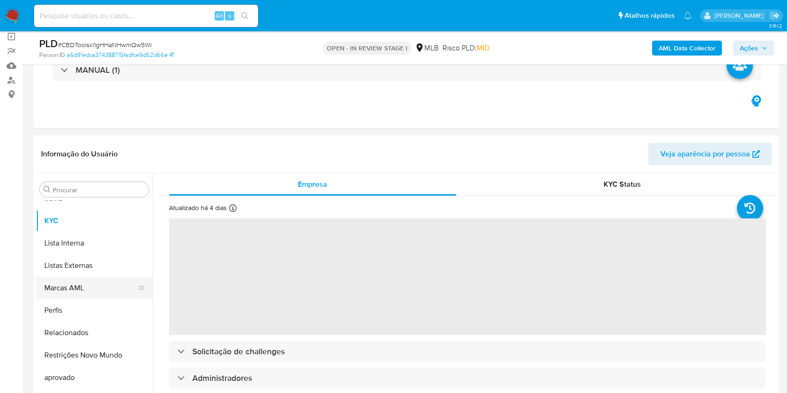
scroll to position [124, 0]
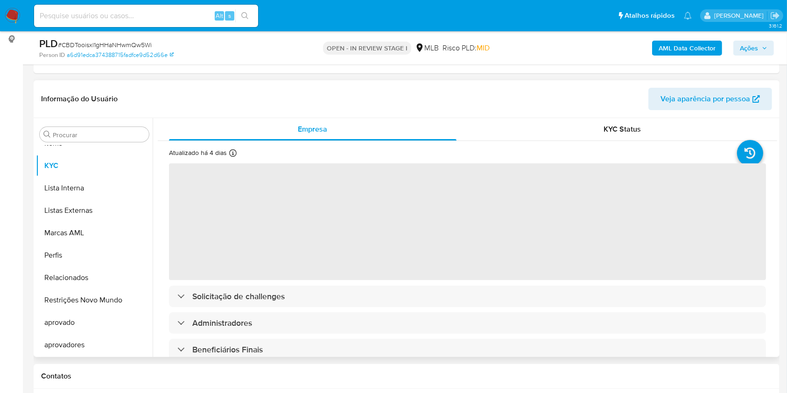
select select "10"
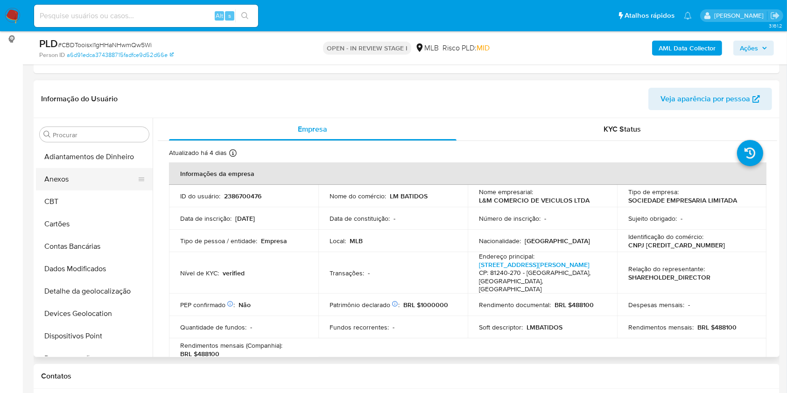
scroll to position [0, 0]
click at [82, 167] on ul "Adiantamentos de Dinheiro Anexos CBT Cartões Contas Bancárias Dados Modificados…" at bounding box center [94, 251] width 117 height 210
click at [93, 180] on button "Anexos" at bounding box center [90, 179] width 109 height 22
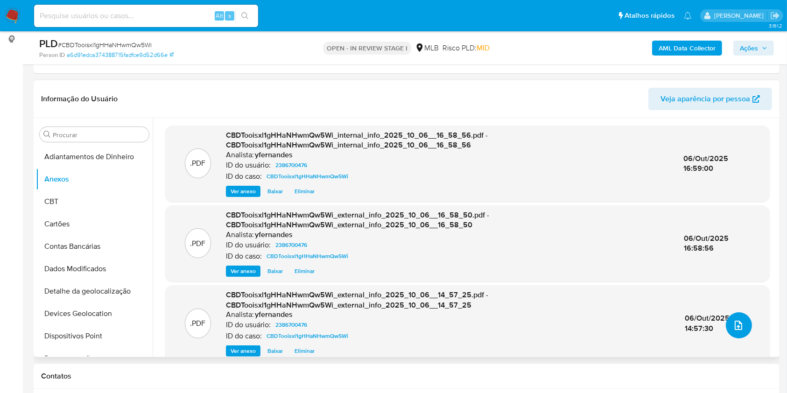
click at [743, 323] on button "upload-file" at bounding box center [738, 325] width 26 height 26
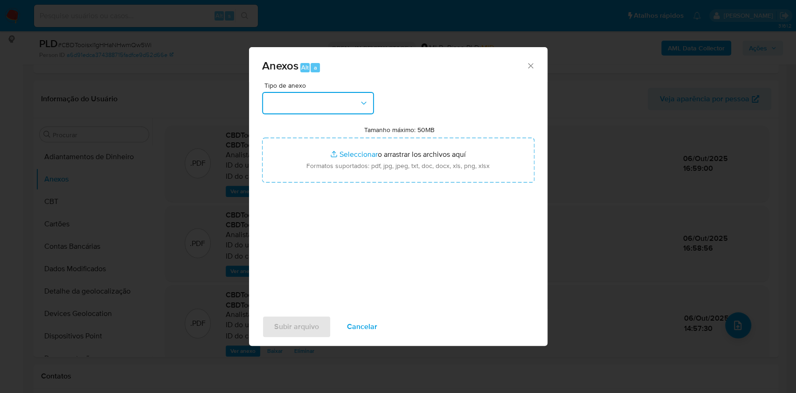
click at [358, 99] on button "button" at bounding box center [318, 103] width 112 height 22
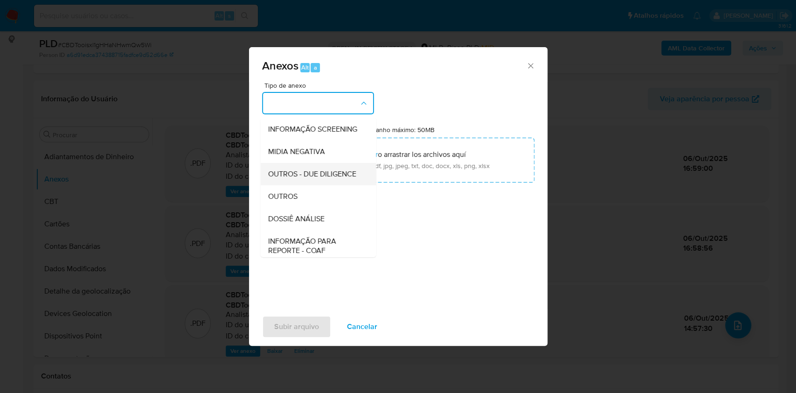
scroll to position [143, 0]
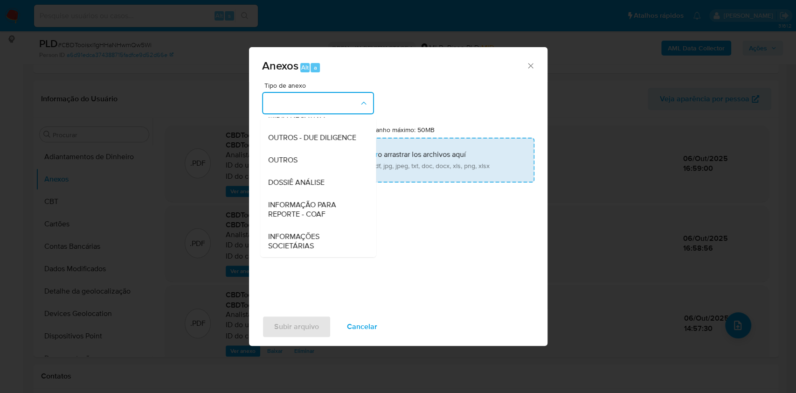
click at [322, 147] on div "OUTROS - DUE DILIGENCE" at bounding box center [315, 137] width 95 height 22
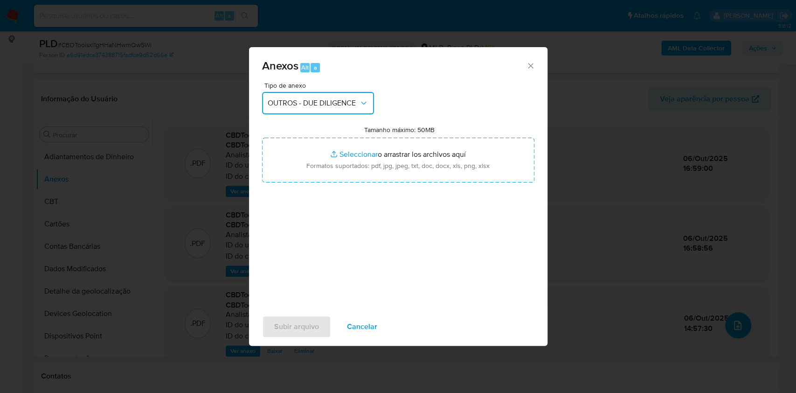
click at [320, 109] on button "OUTROS - DUE DILIGENCE" at bounding box center [318, 103] width 112 height 22
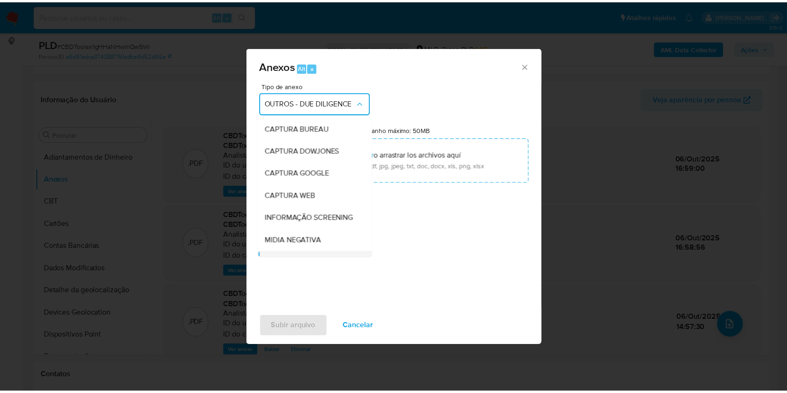
scroll to position [90, 0]
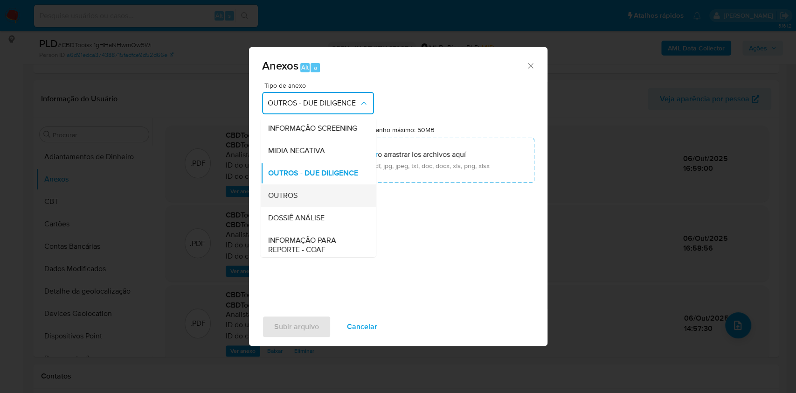
click at [297, 207] on div "OUTROS" at bounding box center [315, 195] width 95 height 22
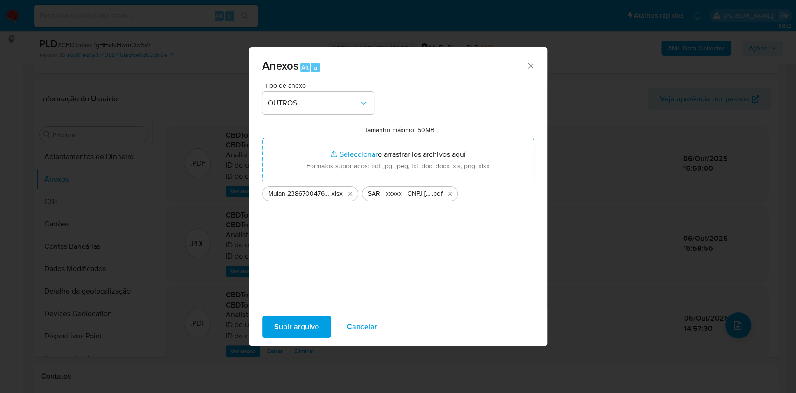
click at [306, 316] on span "Subir arquivo" at bounding box center [296, 326] width 45 height 21
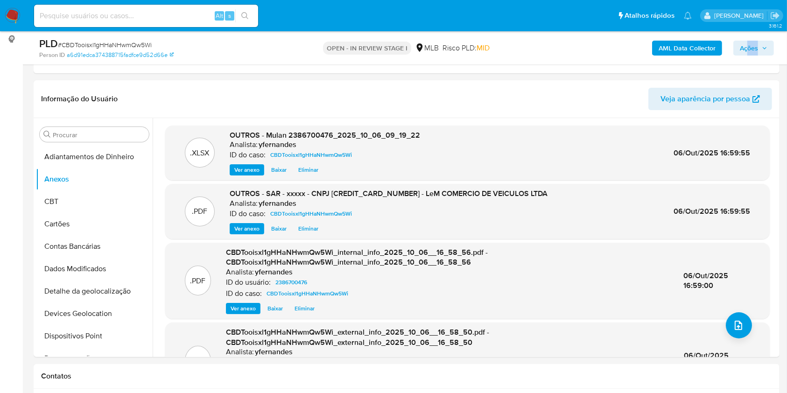
click at [746, 55] on div "AML Data Collector Ações" at bounding box center [652, 48] width 242 height 22
click at [755, 49] on span "Ações" at bounding box center [748, 48] width 18 height 15
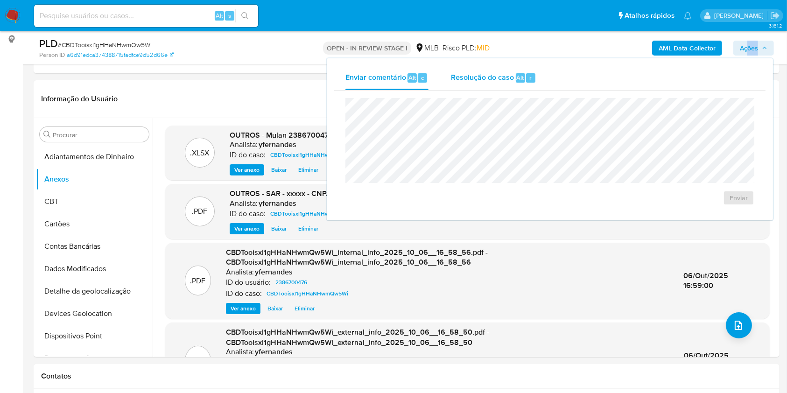
click at [466, 80] on span "Resolução do caso" at bounding box center [482, 77] width 63 height 11
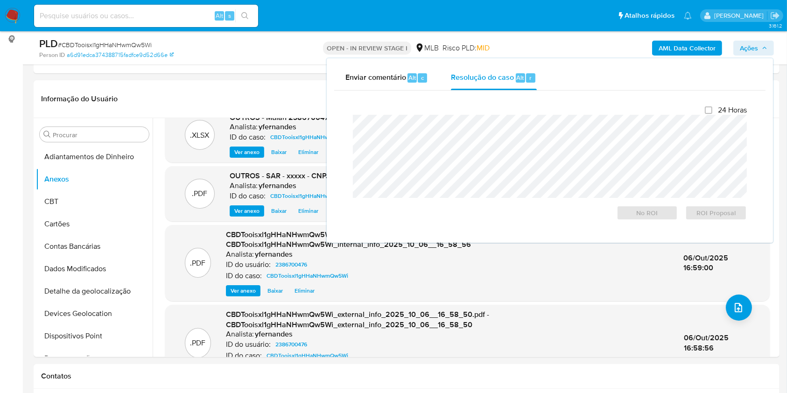
scroll to position [0, 0]
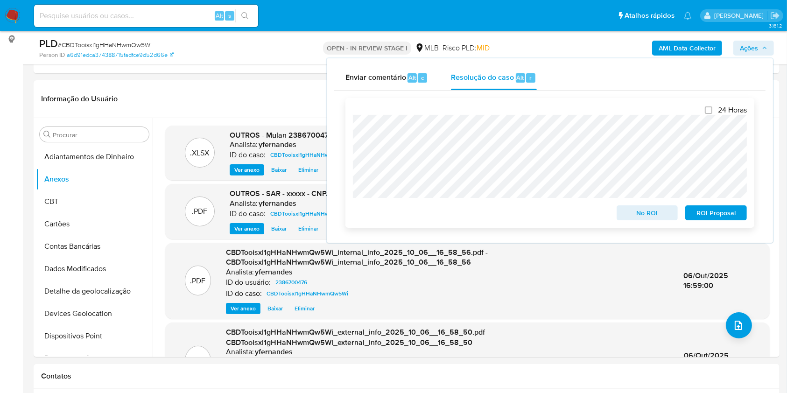
click at [705, 216] on span "ROI Proposal" at bounding box center [715, 212] width 49 height 13
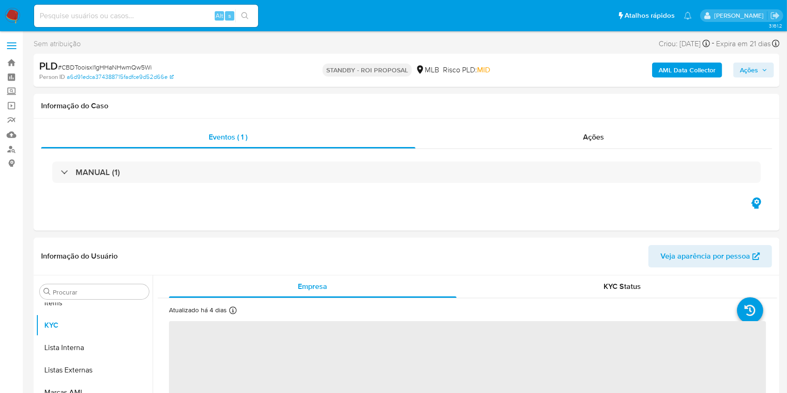
scroll to position [484, 0]
select select "10"
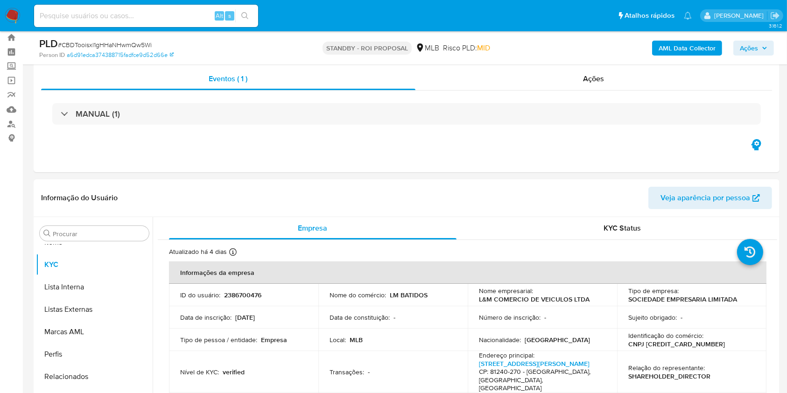
scroll to position [0, 0]
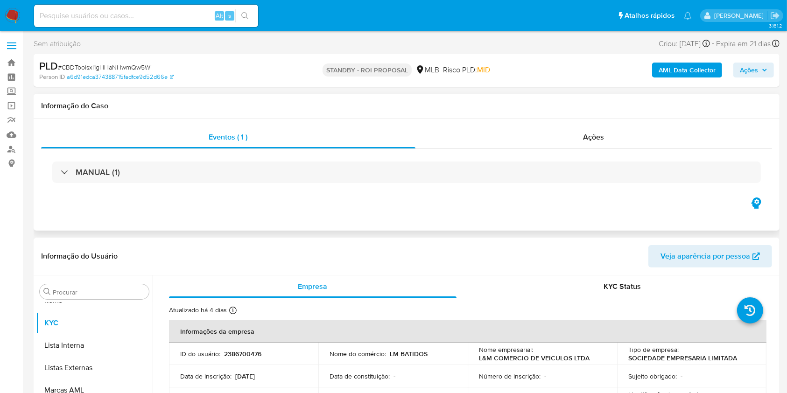
drag, startPoint x: 406, startPoint y: 97, endPoint x: 545, endPoint y: 119, distance: 141.4
click at [406, 97] on div "Informação do Caso" at bounding box center [407, 106] width 746 height 25
drag, startPoint x: 571, startPoint y: 122, endPoint x: 577, endPoint y: 144, distance: 22.8
click at [571, 121] on div "Eventos ( 1 ) Ações MANUAL (1)" at bounding box center [407, 175] width 746 height 112
click at [581, 141] on div "Ações" at bounding box center [593, 137] width 356 height 22
